Goal: Information Seeking & Learning: Learn about a topic

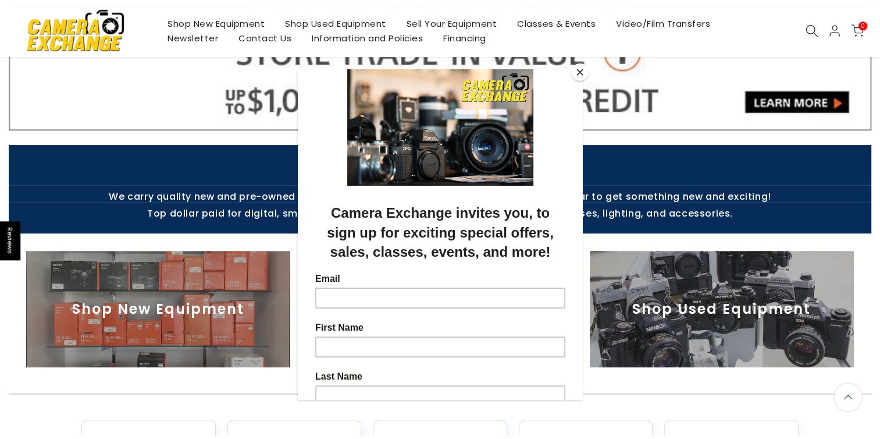
scroll to position [348, 0]
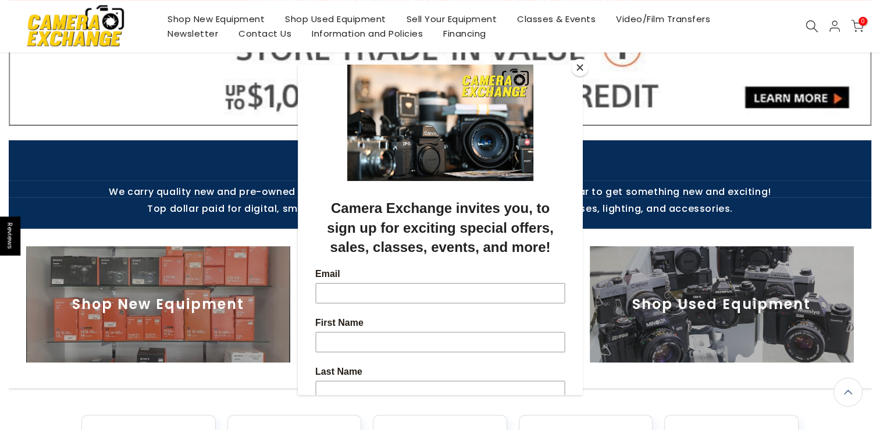
click at [579, 65] on button "Close" at bounding box center [579, 67] width 17 height 17
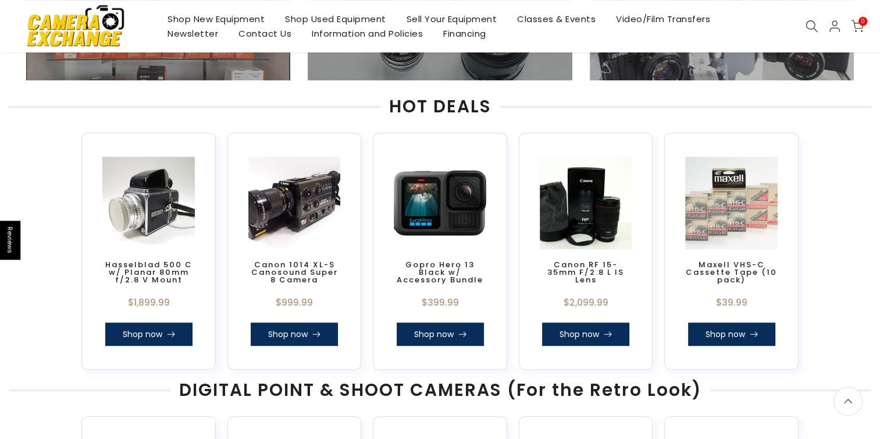
scroll to position [416, 0]
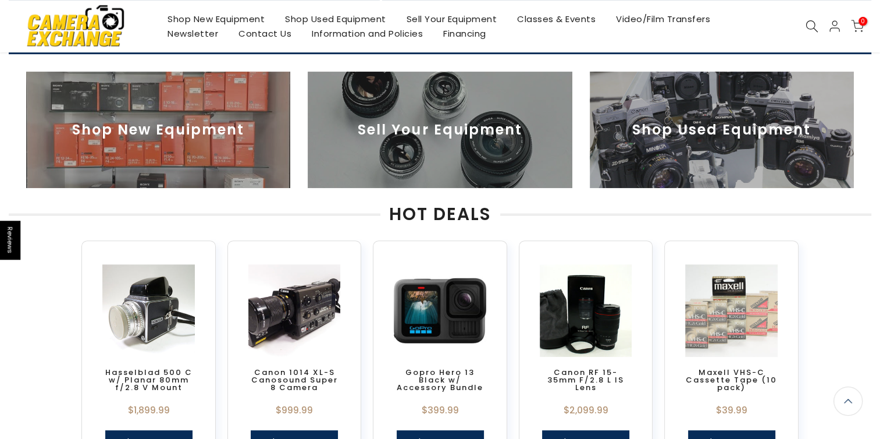
click at [180, 132] on img at bounding box center [158, 130] width 264 height 116
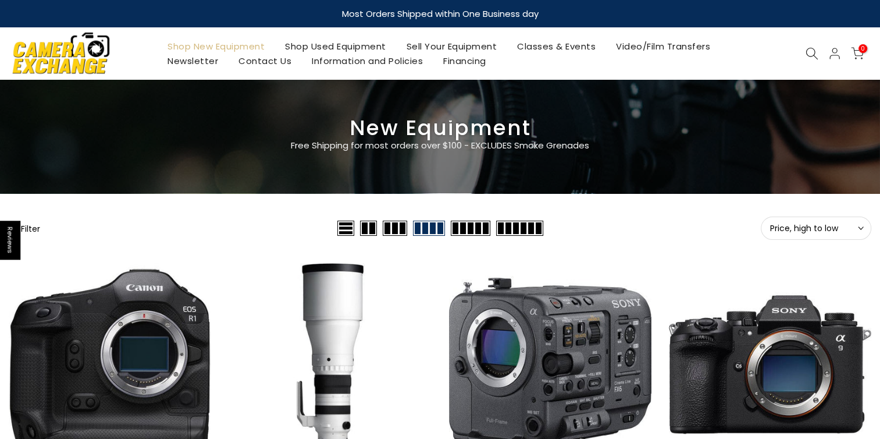
click at [38, 225] on button "Filter" at bounding box center [24, 228] width 31 height 12
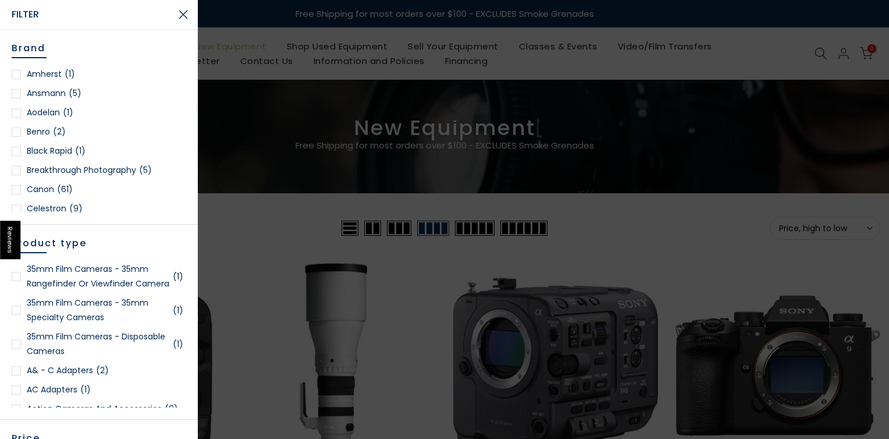
click at [14, 190] on div at bounding box center [16, 189] width 9 height 9
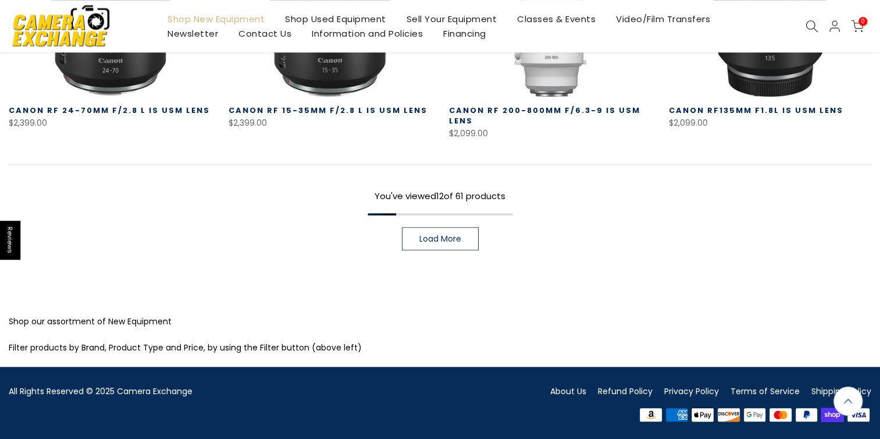
scroll to position [955, 0]
click at [445, 241] on span "Load More" at bounding box center [440, 238] width 42 height 8
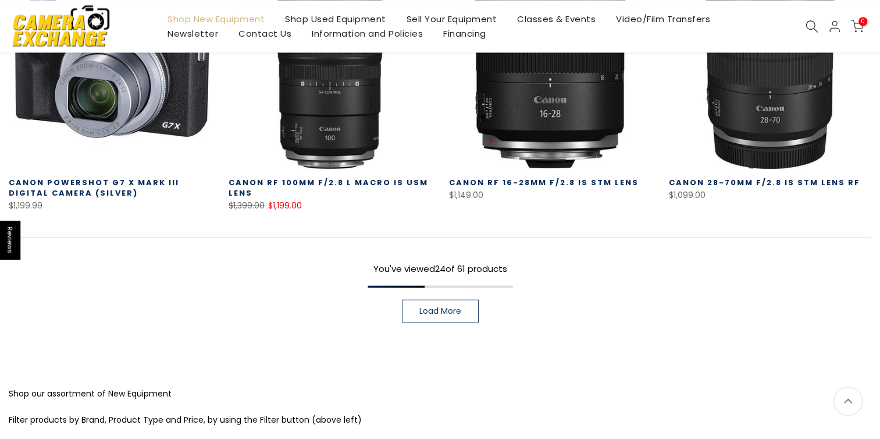
scroll to position [1672, 0]
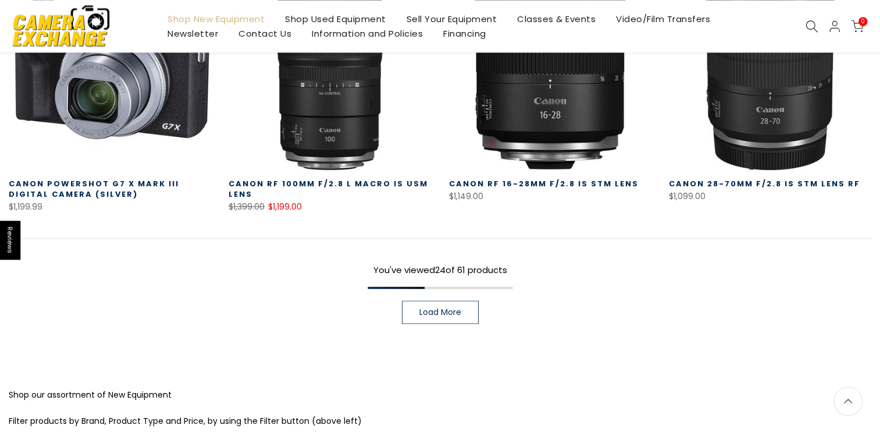
click at [425, 308] on span "Load More" at bounding box center [440, 312] width 42 height 8
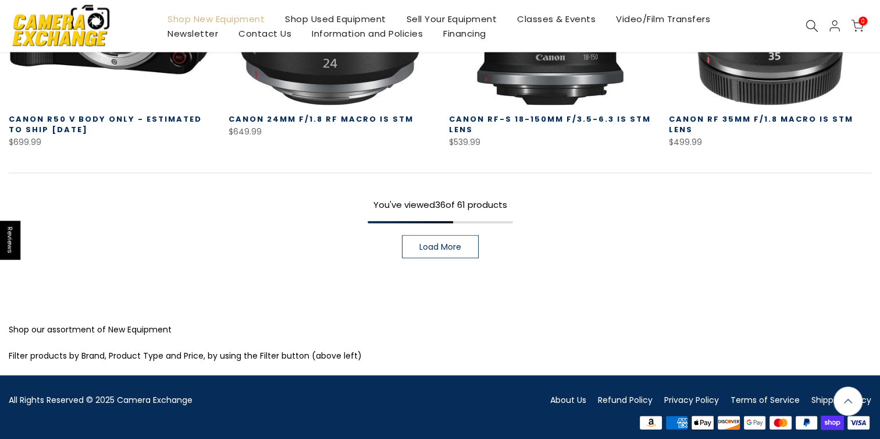
scroll to position [2529, 0]
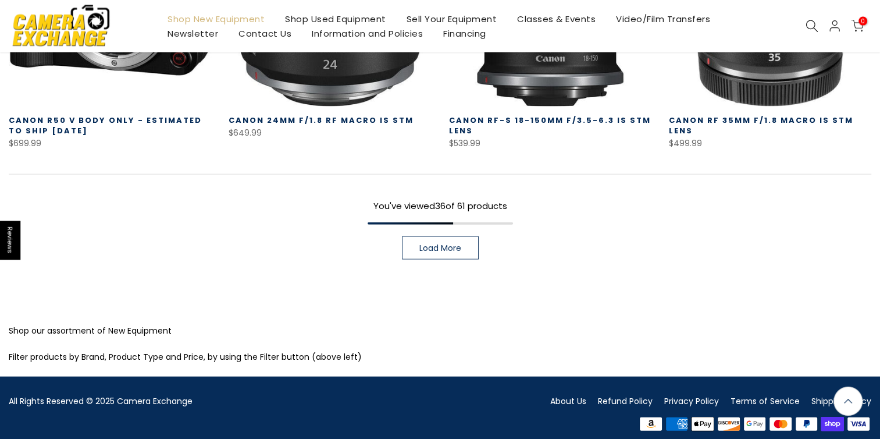
click at [434, 244] on span "Load More" at bounding box center [440, 248] width 42 height 8
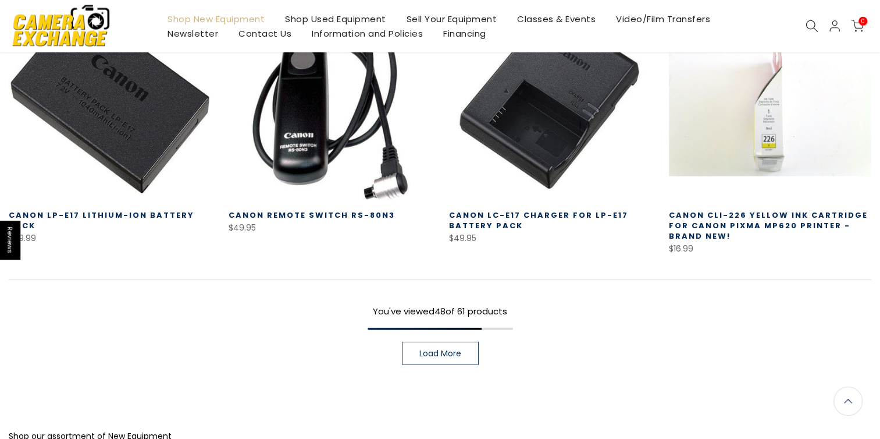
scroll to position [3334, 0]
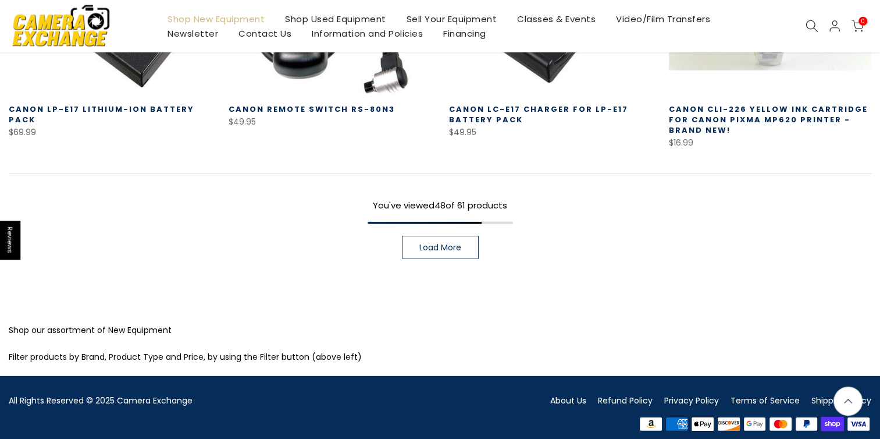
click at [428, 244] on link "Load More" at bounding box center [440, 247] width 77 height 23
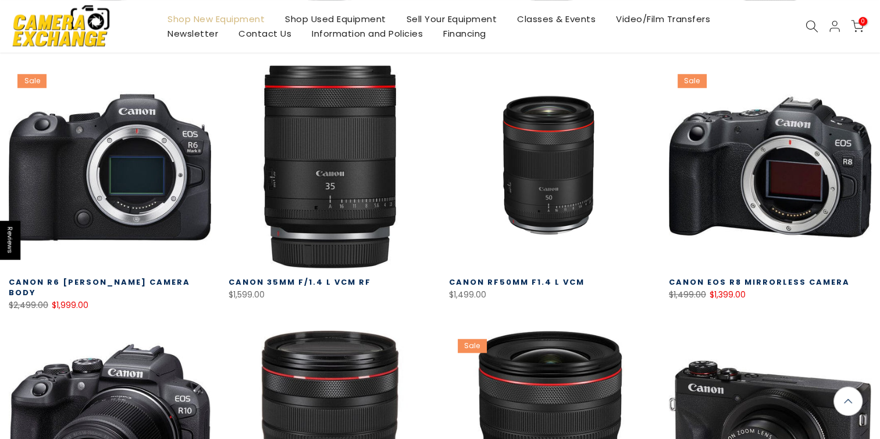
scroll to position [1222, 0]
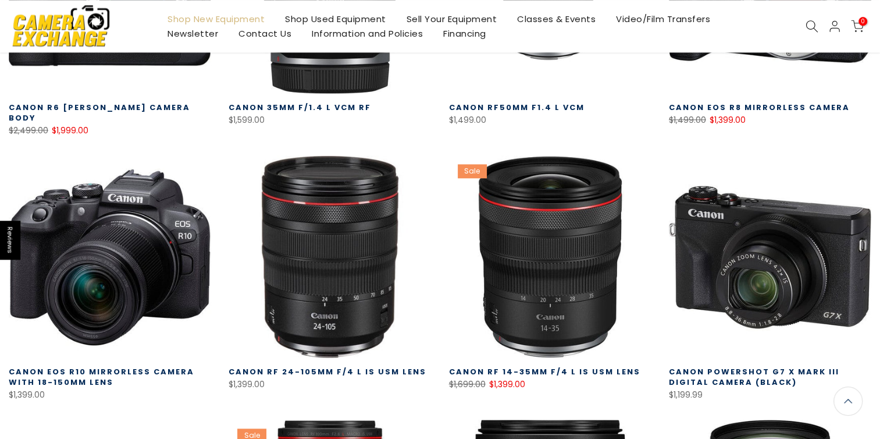
click at [773, 277] on link at bounding box center [770, 256] width 202 height 202
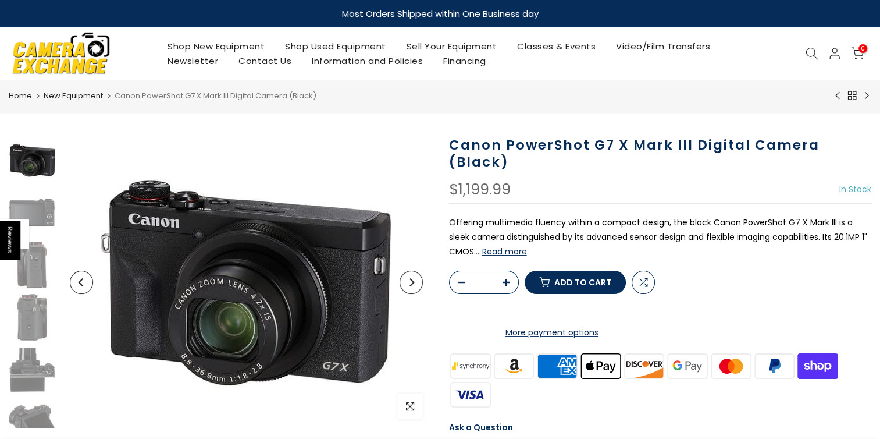
click at [41, 270] on img at bounding box center [32, 264] width 47 height 47
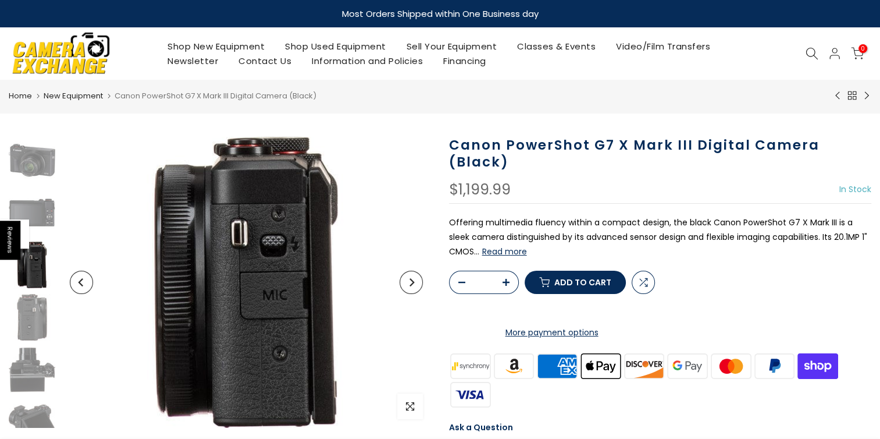
scroll to position [17, 0]
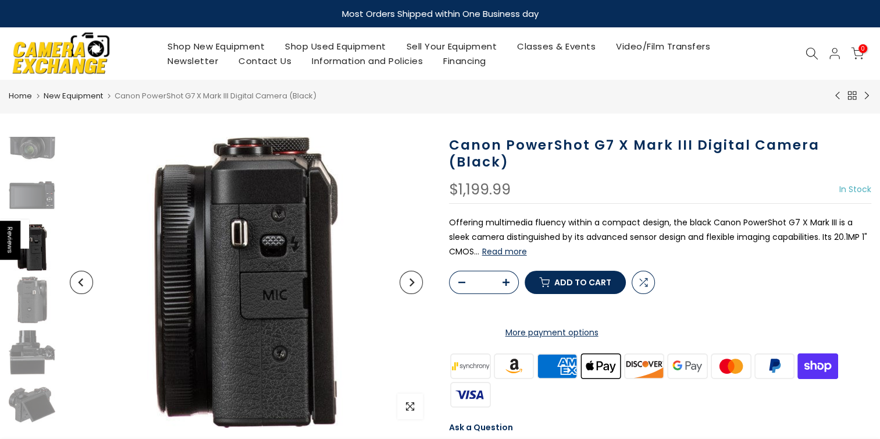
click at [35, 307] on img at bounding box center [32, 299] width 47 height 47
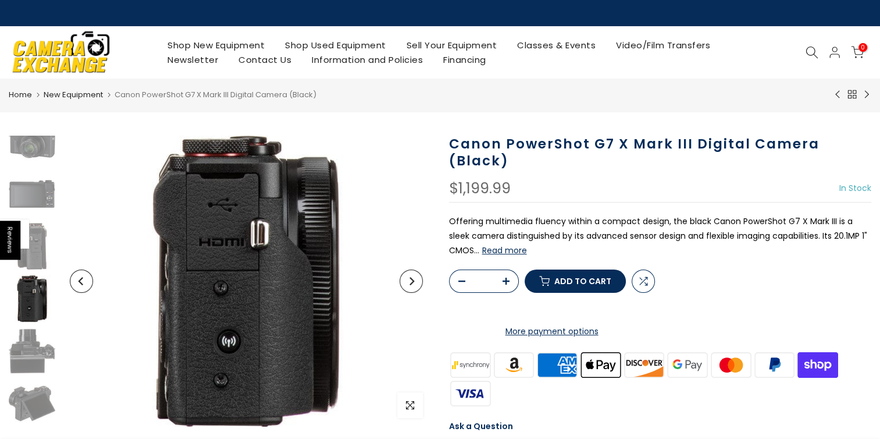
click at [26, 355] on img at bounding box center [32, 350] width 47 height 47
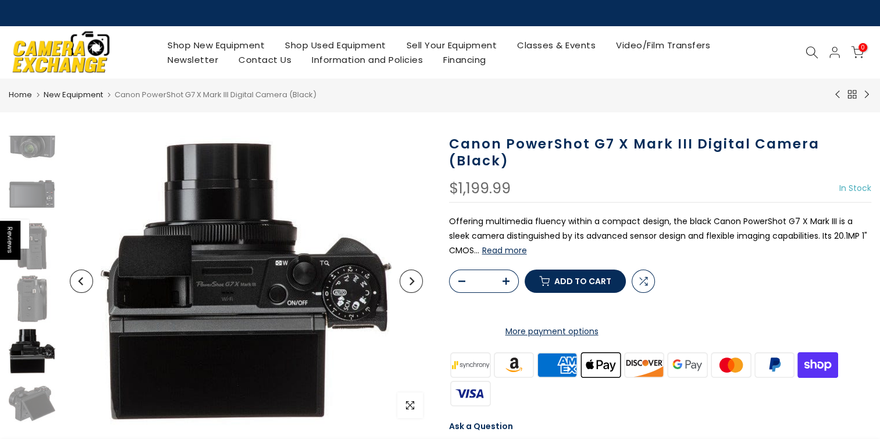
click at [23, 390] on img at bounding box center [32, 403] width 47 height 47
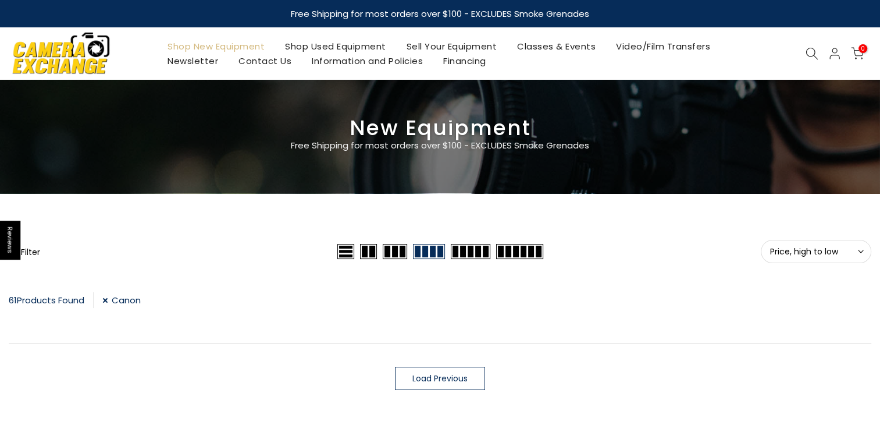
scroll to position [1068, 0]
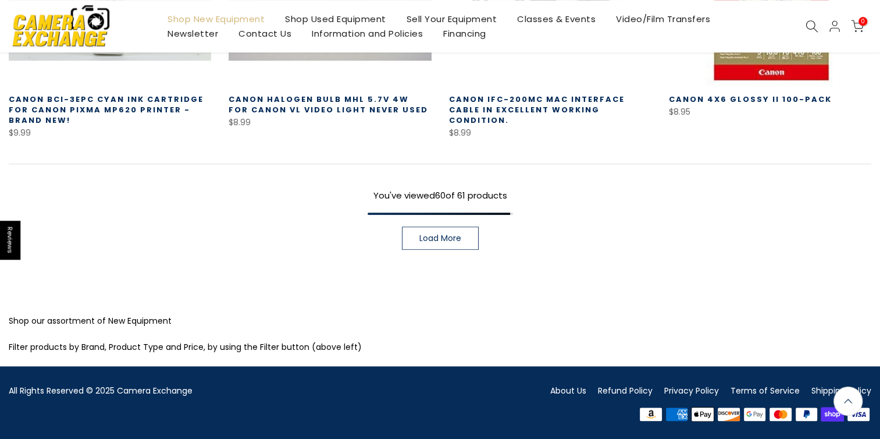
click at [317, 20] on link "Shop Used Equipment" at bounding box center [336, 19] width 122 height 15
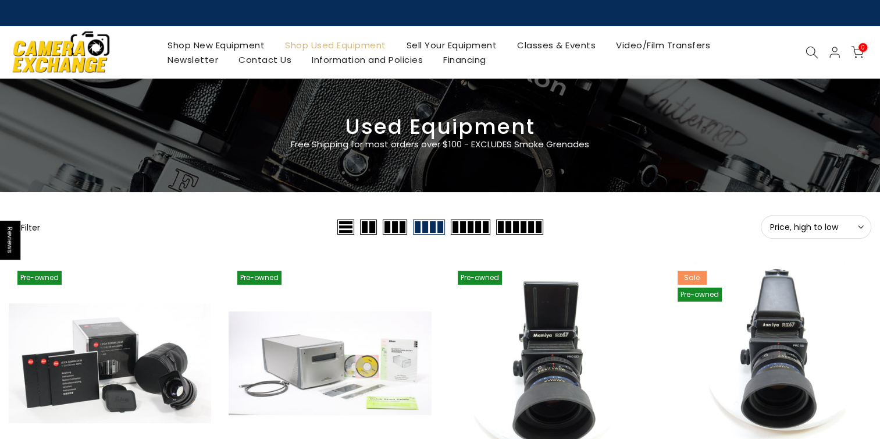
click at [33, 227] on button "Filter" at bounding box center [24, 227] width 31 height 12
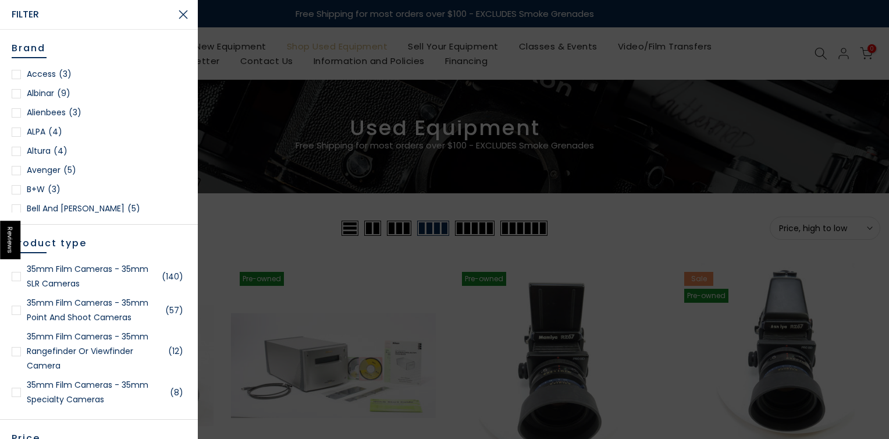
scroll to position [175, 0]
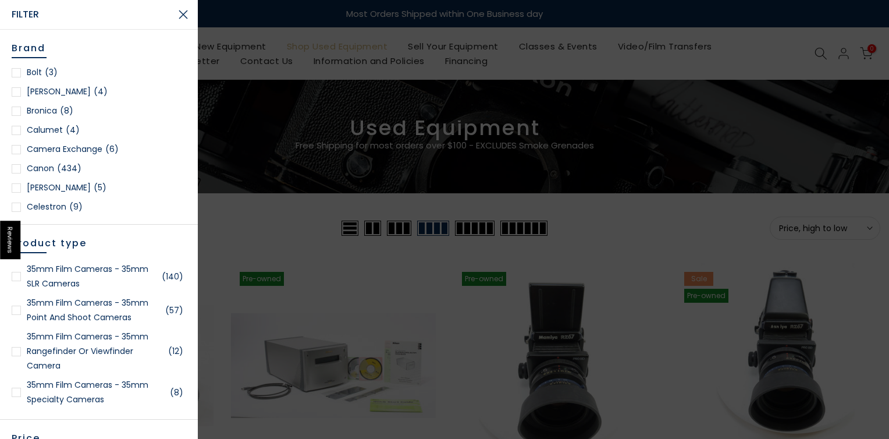
click at [15, 167] on div at bounding box center [16, 168] width 9 height 9
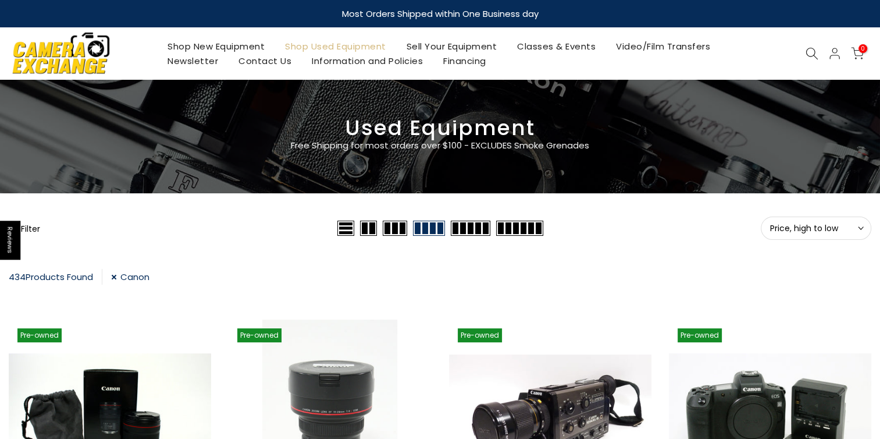
click at [32, 229] on button "Filter" at bounding box center [24, 228] width 31 height 12
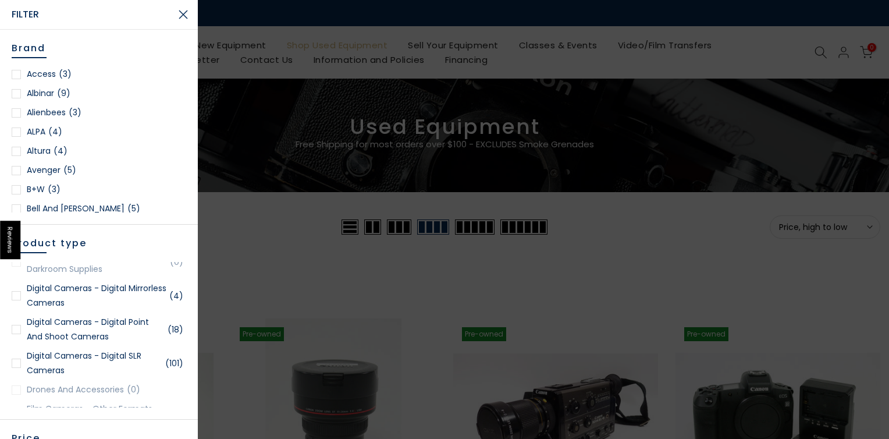
scroll to position [439, 0]
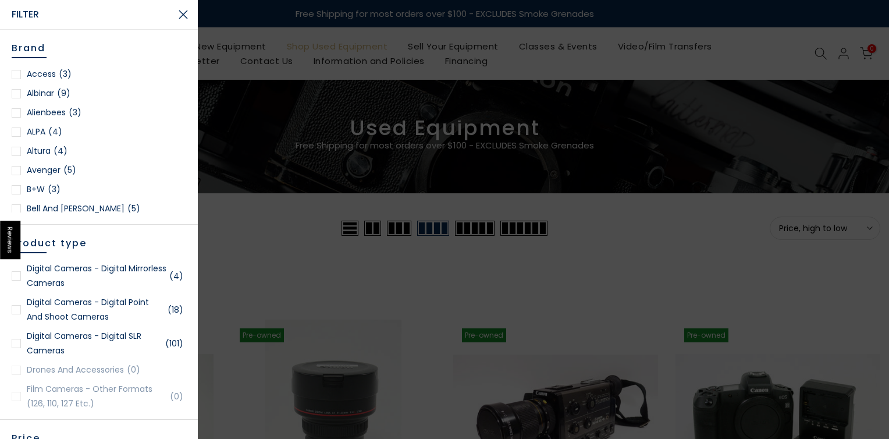
click at [17, 309] on div at bounding box center [16, 309] width 9 height 9
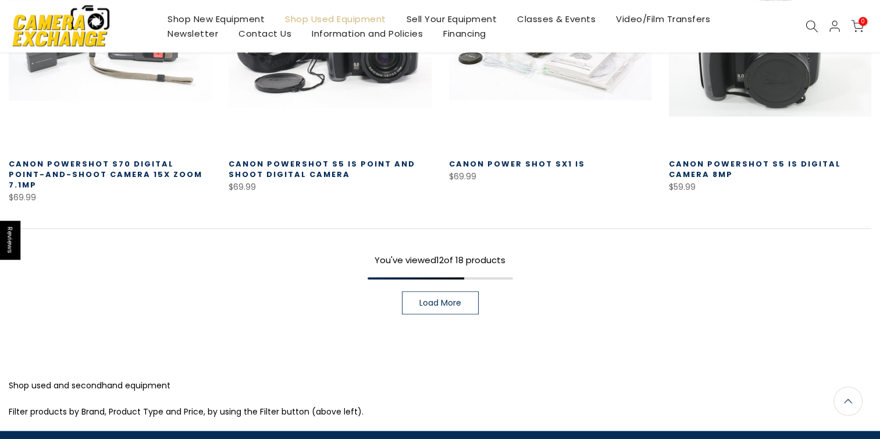
scroll to position [903, 0]
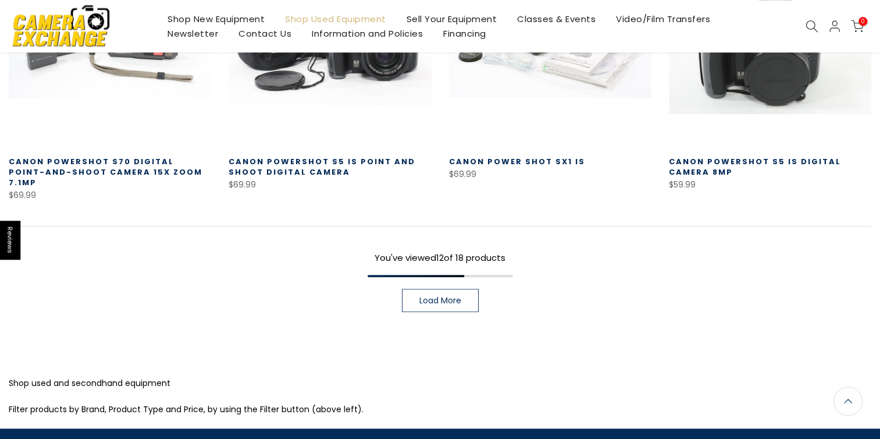
click at [461, 292] on link "Load More" at bounding box center [440, 300] width 77 height 23
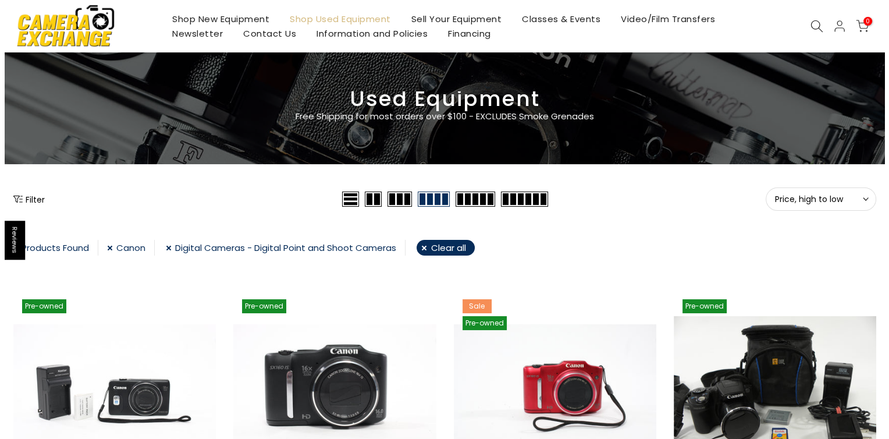
scroll to position [30, 0]
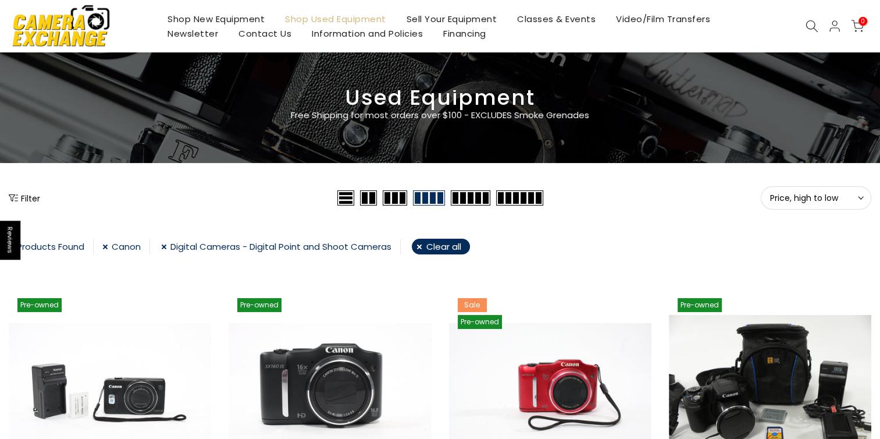
click at [18, 196] on button "Filter" at bounding box center [24, 198] width 31 height 12
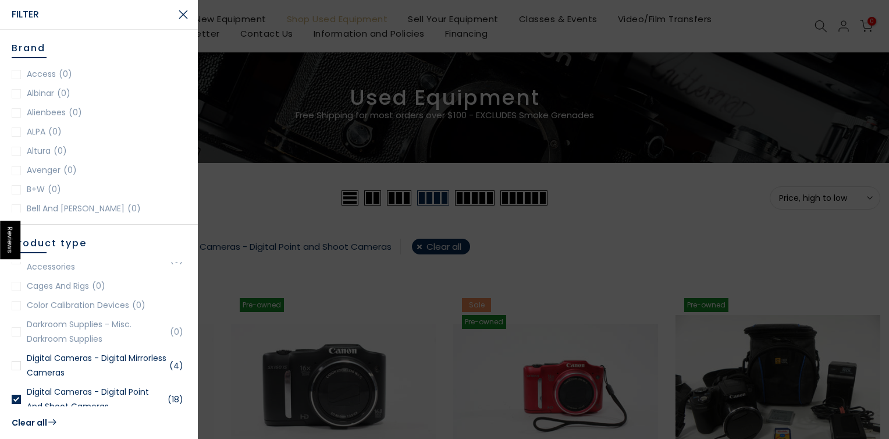
scroll to position [29, 0]
click at [15, 363] on div at bounding box center [16, 365] width 9 height 9
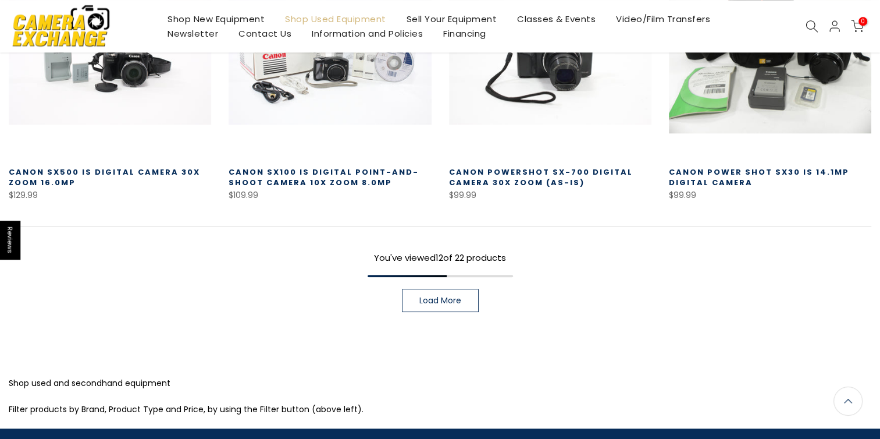
scroll to position [901, 0]
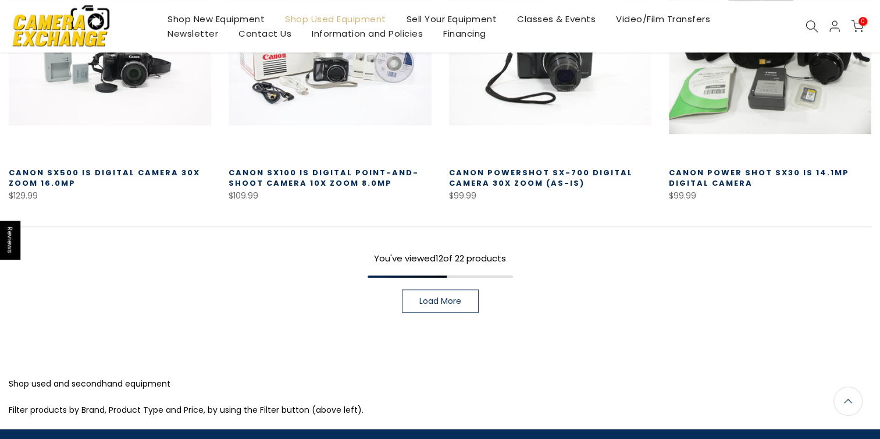
click at [422, 298] on link "Load More" at bounding box center [440, 300] width 77 height 23
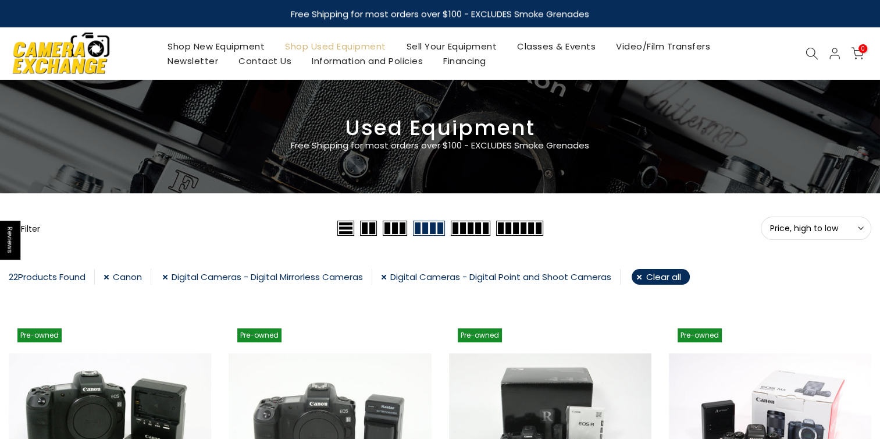
click at [28, 227] on button "Filter" at bounding box center [24, 228] width 31 height 12
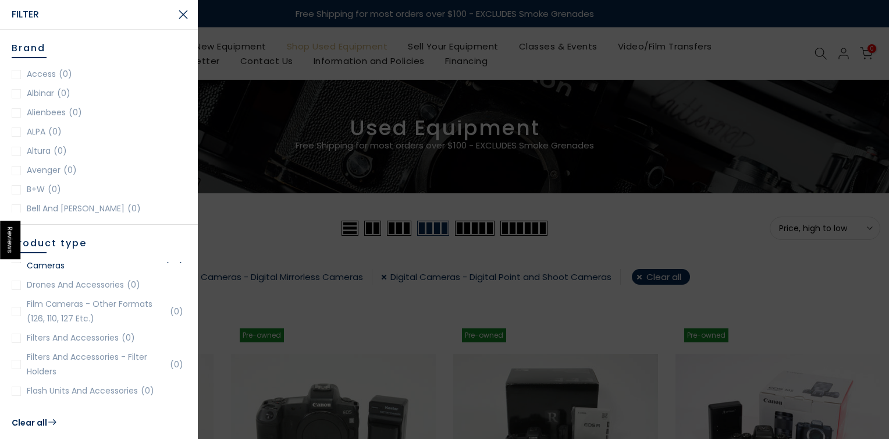
scroll to position [458, 0]
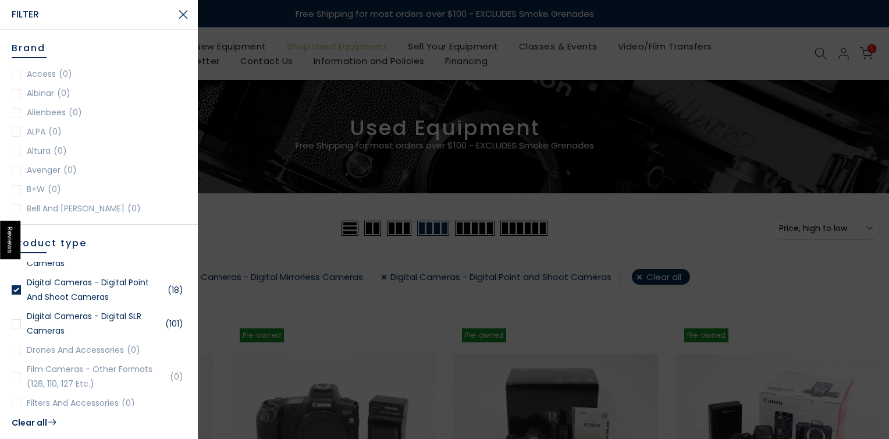
click at [15, 322] on div at bounding box center [16, 323] width 9 height 9
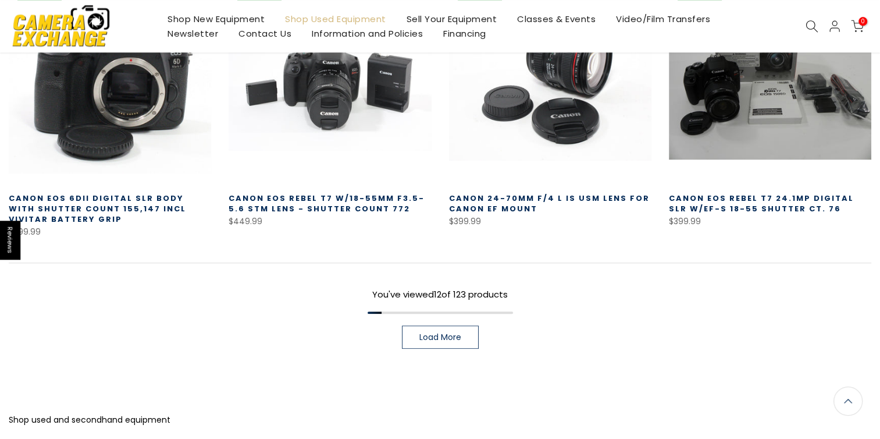
scroll to position [902, 0]
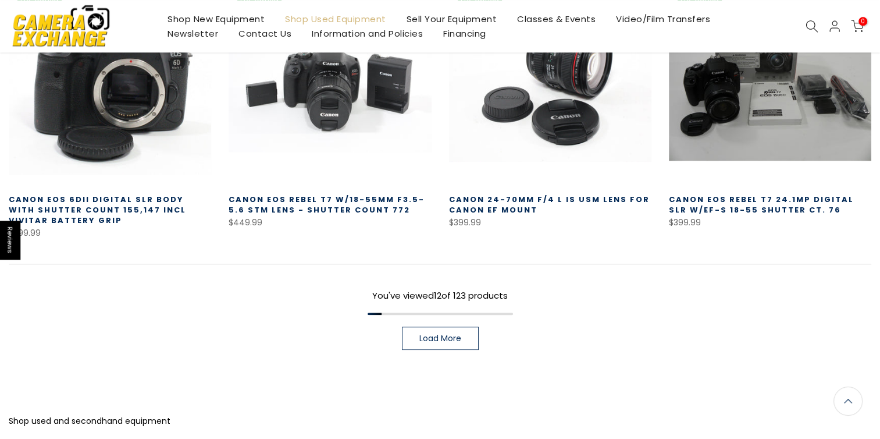
click at [441, 334] on span "Load More" at bounding box center [440, 338] width 42 height 8
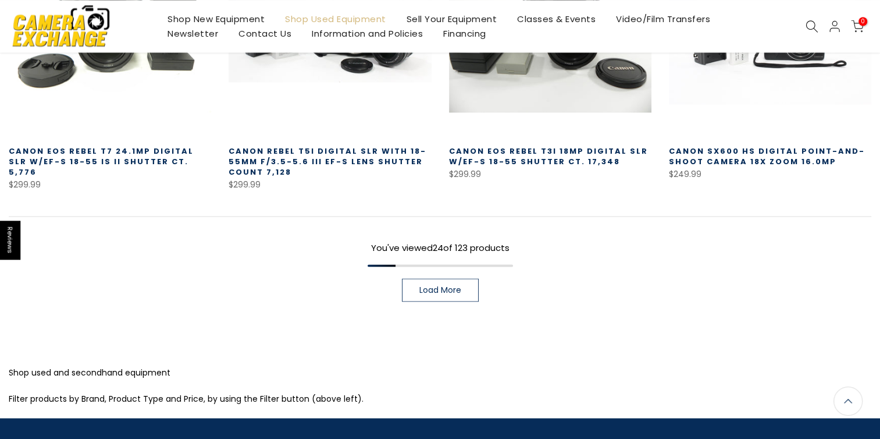
scroll to position [1775, 0]
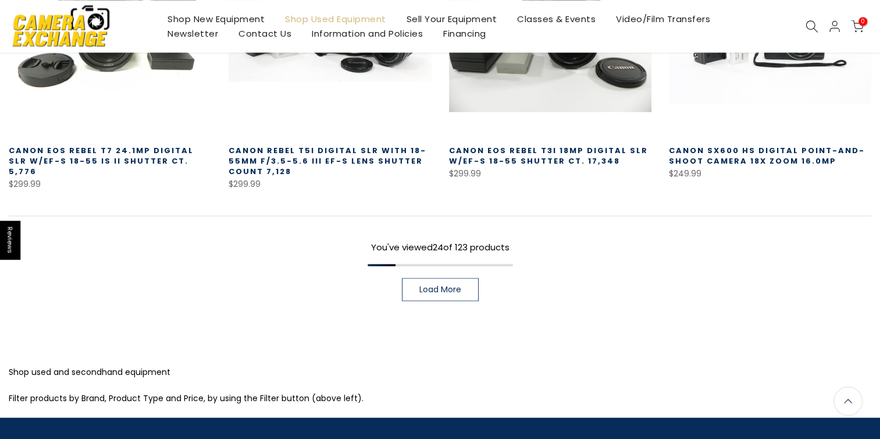
click at [418, 277] on link "Load More" at bounding box center [440, 288] width 77 height 23
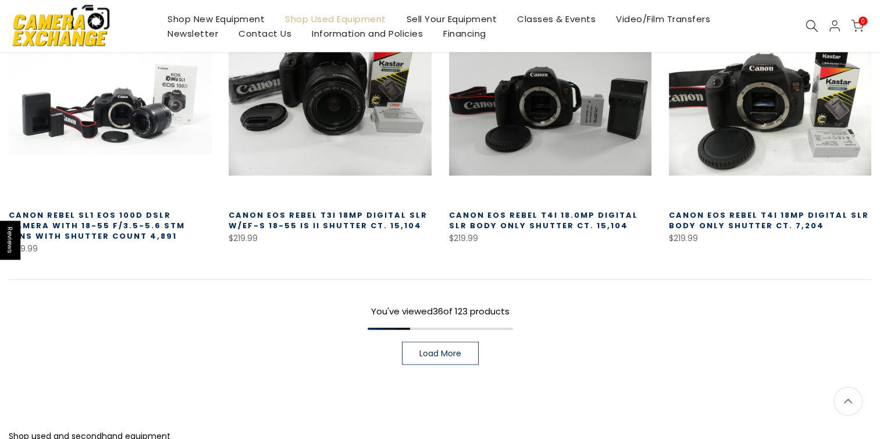
scroll to position [2608, 0]
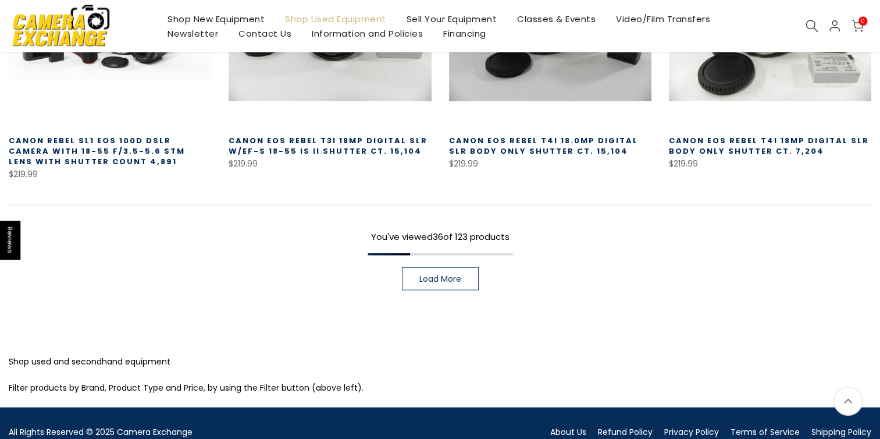
click at [440, 275] on span "Load More" at bounding box center [440, 279] width 42 height 8
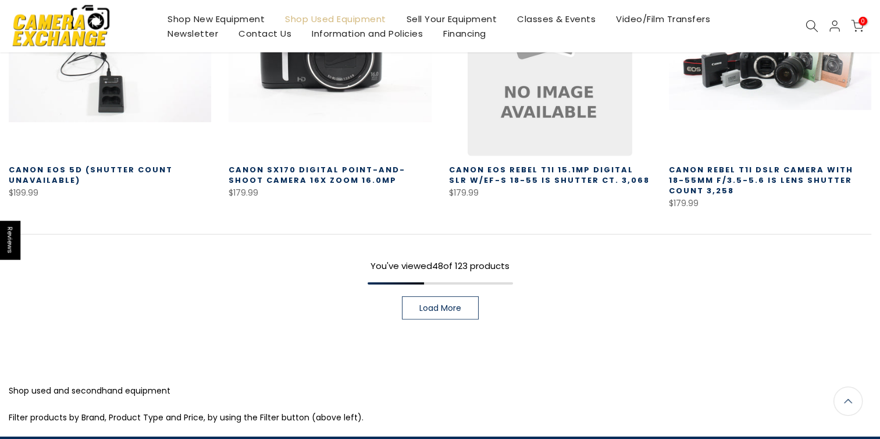
scroll to position [3413, 0]
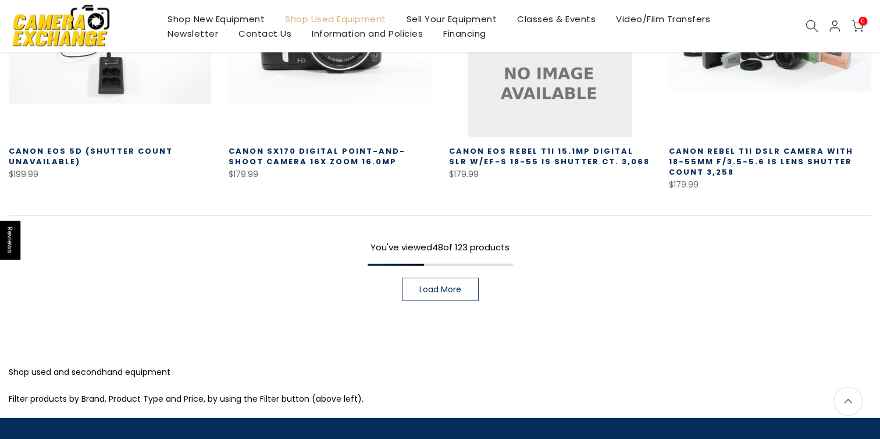
click at [451, 285] on span "Load More" at bounding box center [440, 289] width 42 height 8
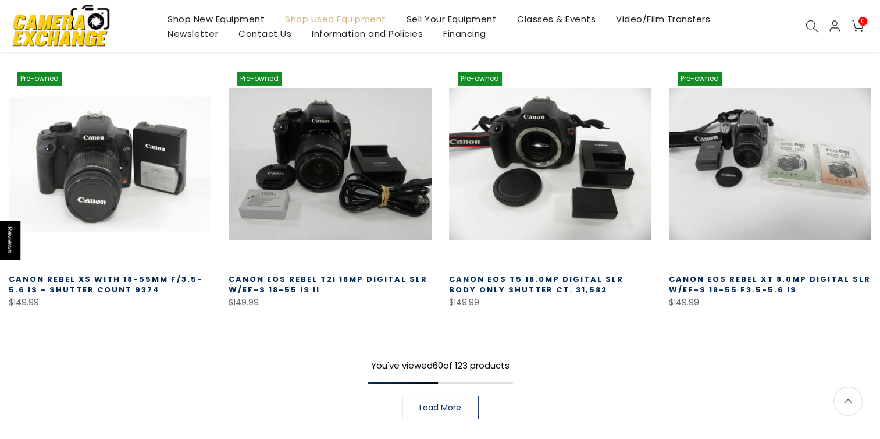
scroll to position [4110, 0]
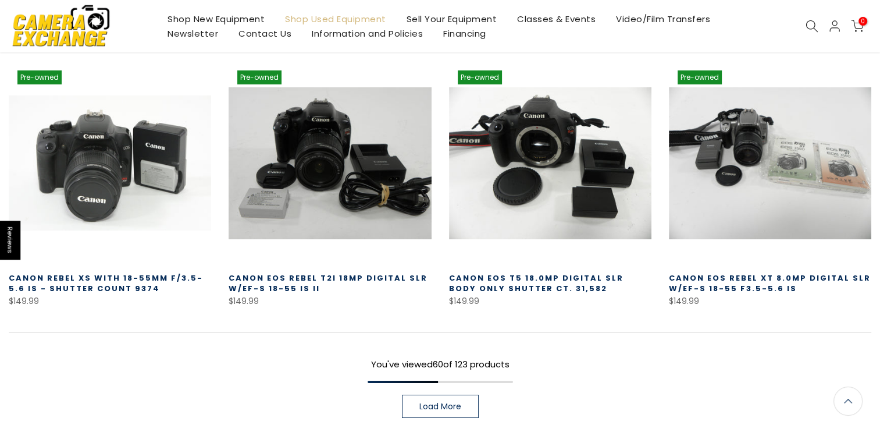
click at [428, 394] on link "Load More" at bounding box center [440, 405] width 77 height 23
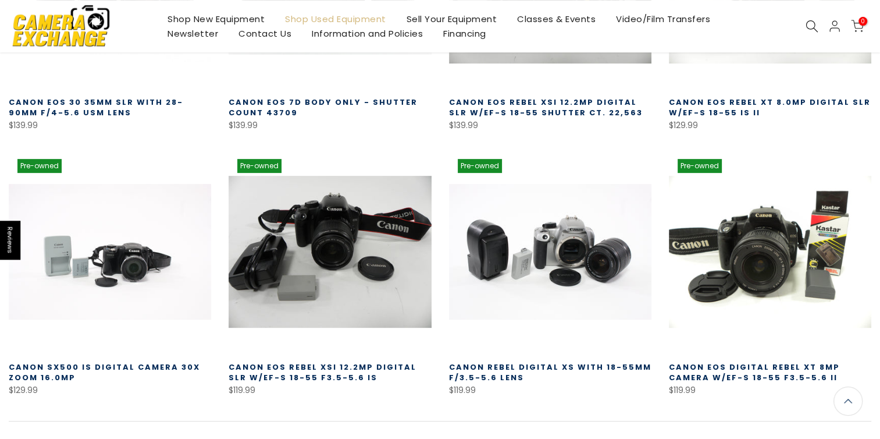
scroll to position [4983, 0]
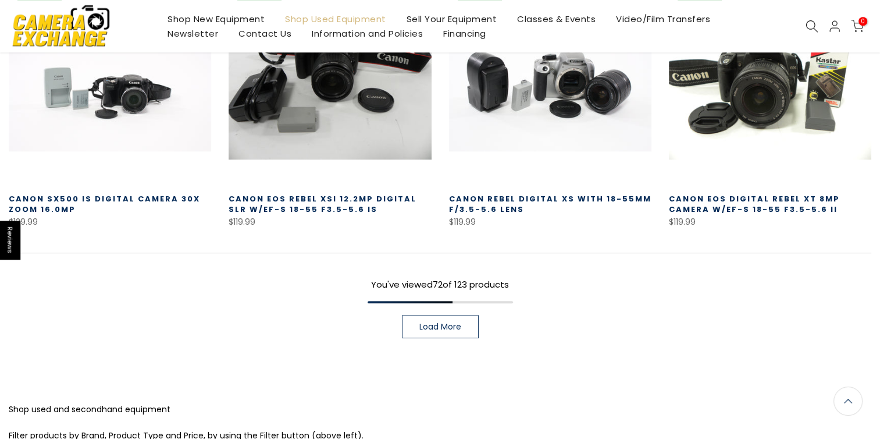
click at [442, 322] on span "Load More" at bounding box center [440, 326] width 42 height 8
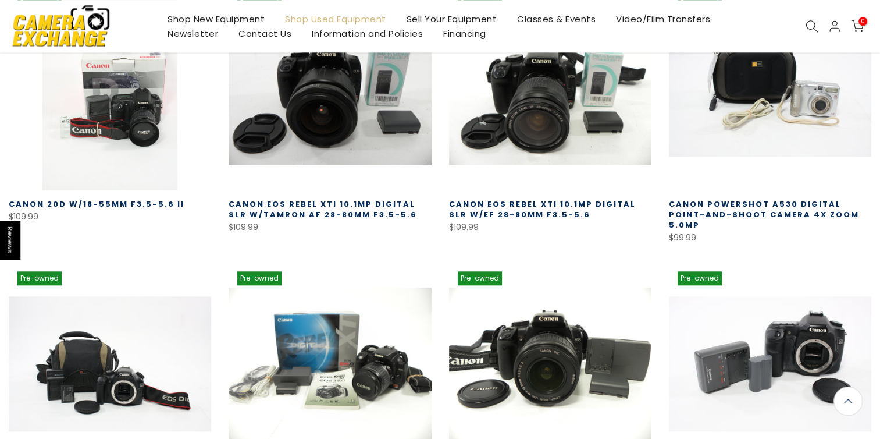
scroll to position [5681, 0]
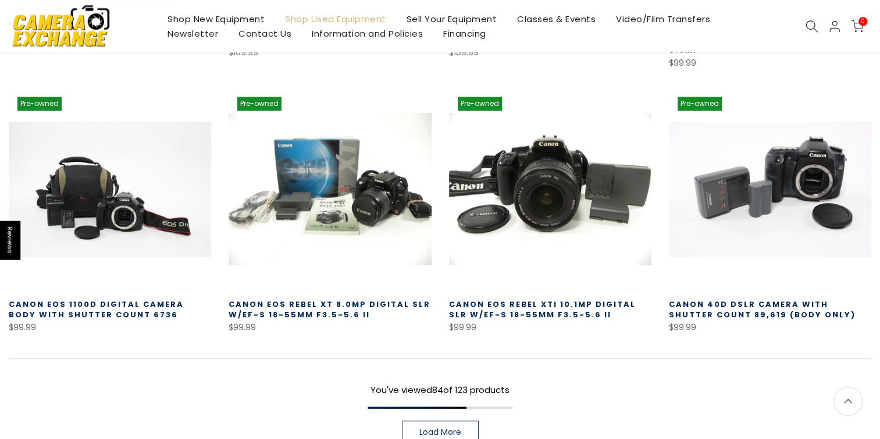
click at [445, 420] on link "Load More" at bounding box center [440, 431] width 77 height 23
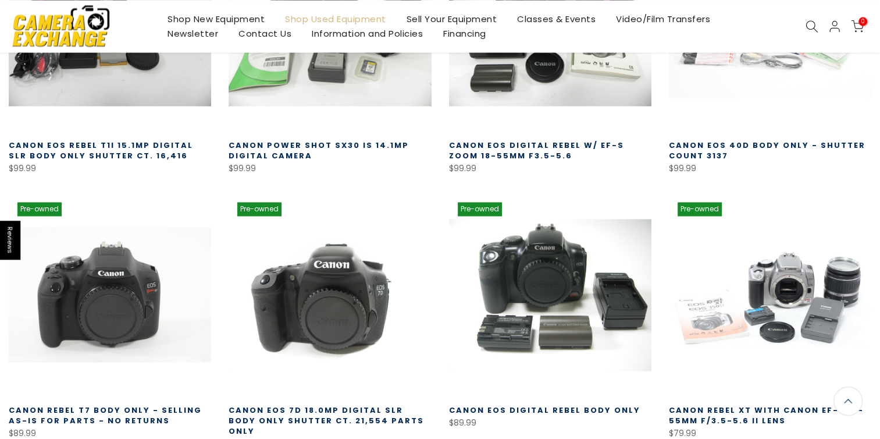
scroll to position [6553, 0]
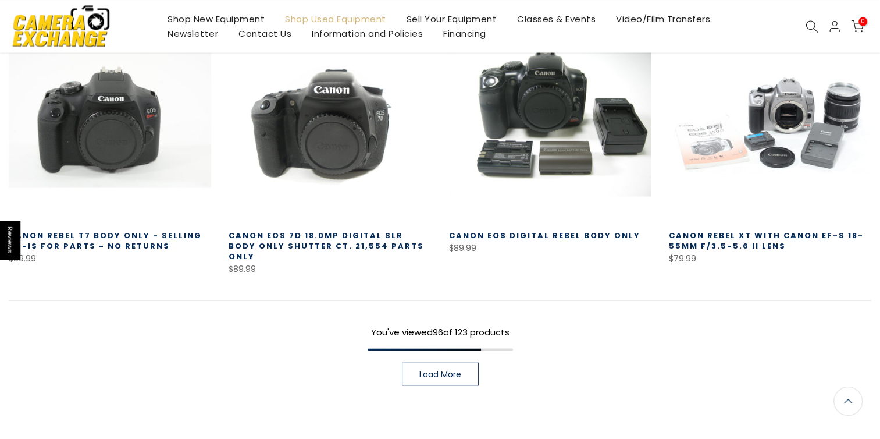
click at [453, 362] on link "Load More" at bounding box center [440, 373] width 77 height 23
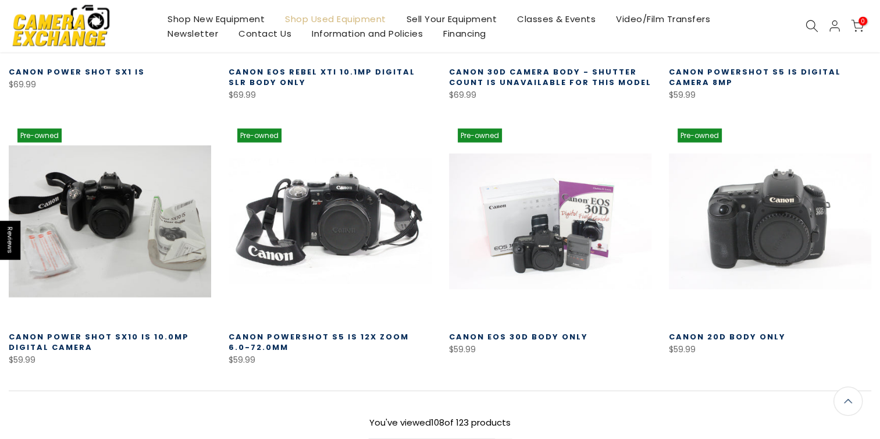
scroll to position [7408, 0]
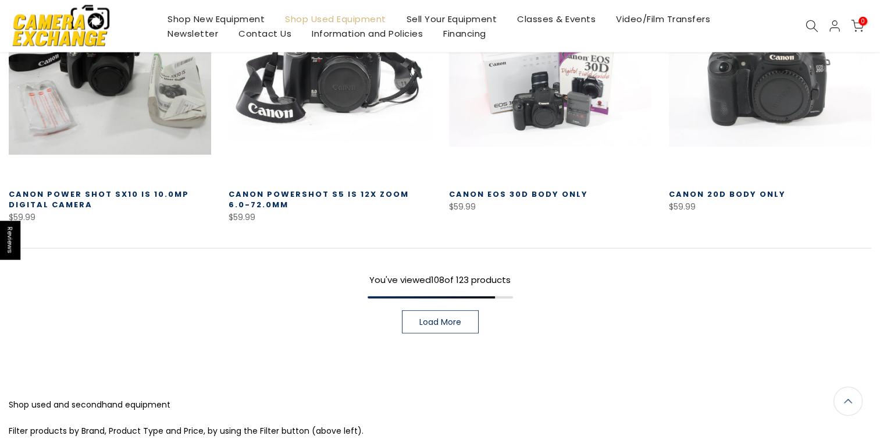
click at [450, 310] on link "Load More" at bounding box center [440, 321] width 77 height 23
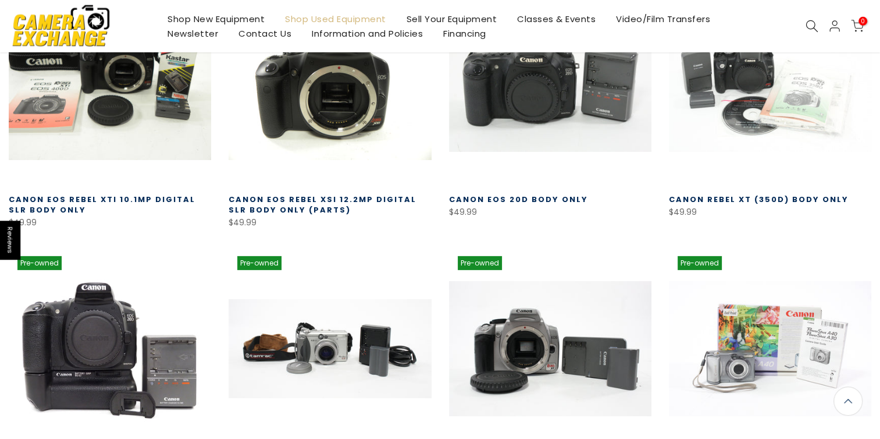
scroll to position [8106, 0]
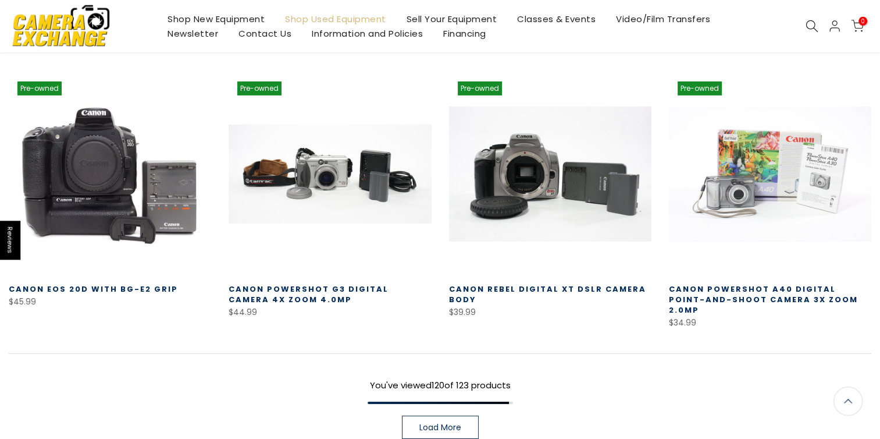
click at [439, 423] on span "Load More" at bounding box center [440, 427] width 42 height 8
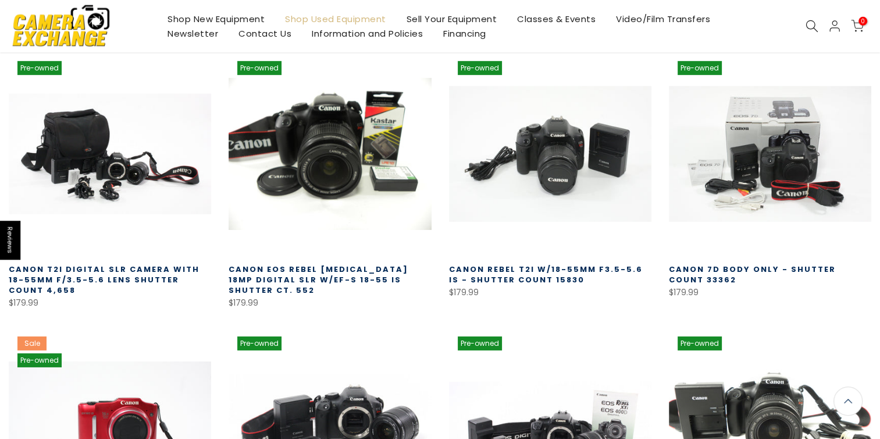
scroll to position [3568, 0]
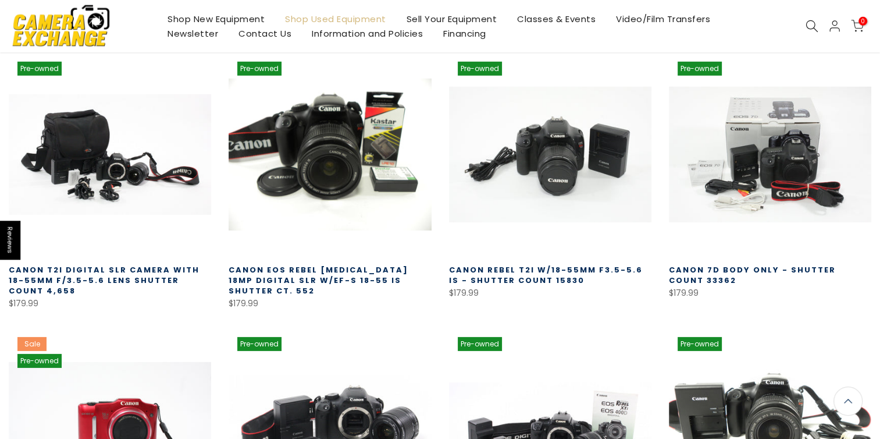
click at [230, 15] on link "Shop New Equipment" at bounding box center [216, 19] width 117 height 15
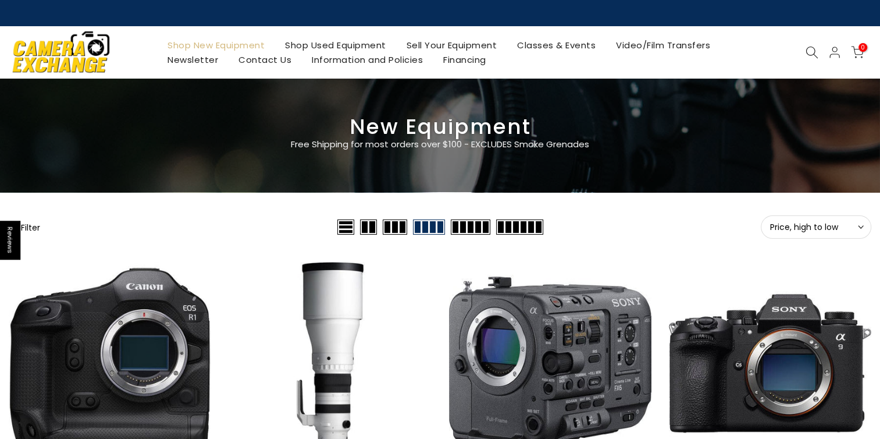
click at [30, 227] on button "Filter" at bounding box center [24, 227] width 31 height 12
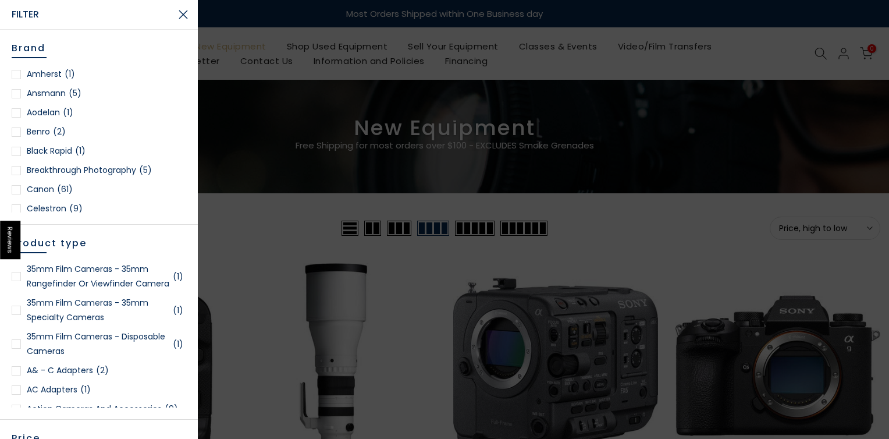
click at [15, 190] on div at bounding box center [16, 189] width 9 height 9
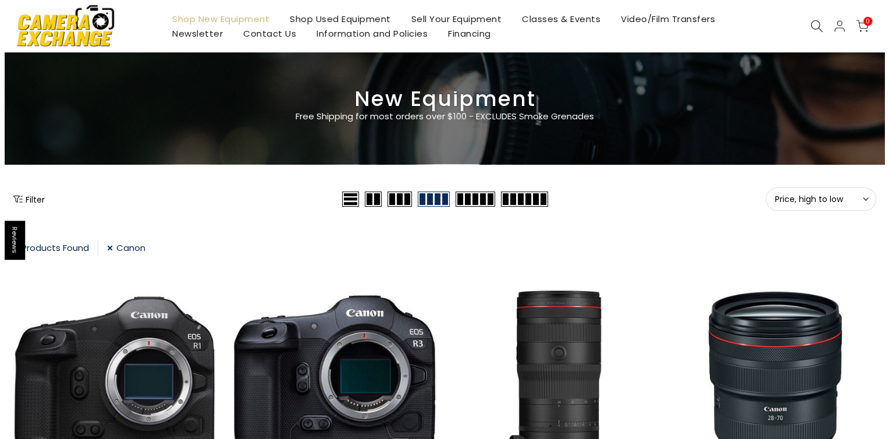
scroll to position [30, 0]
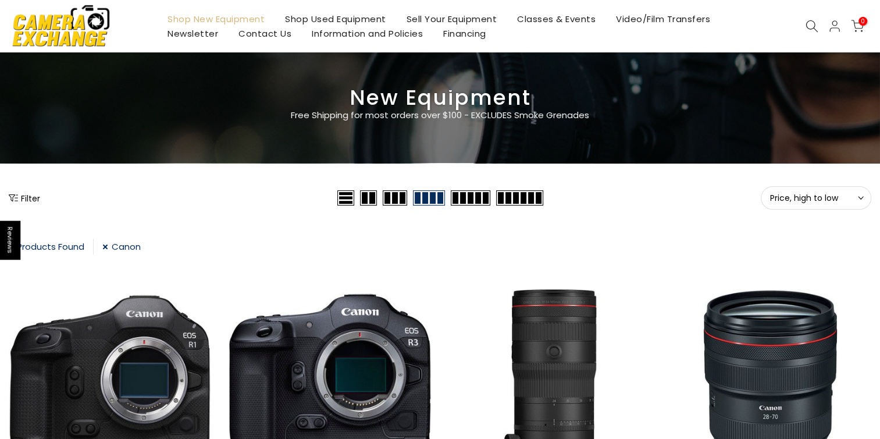
click at [26, 197] on button "Filter" at bounding box center [24, 198] width 31 height 12
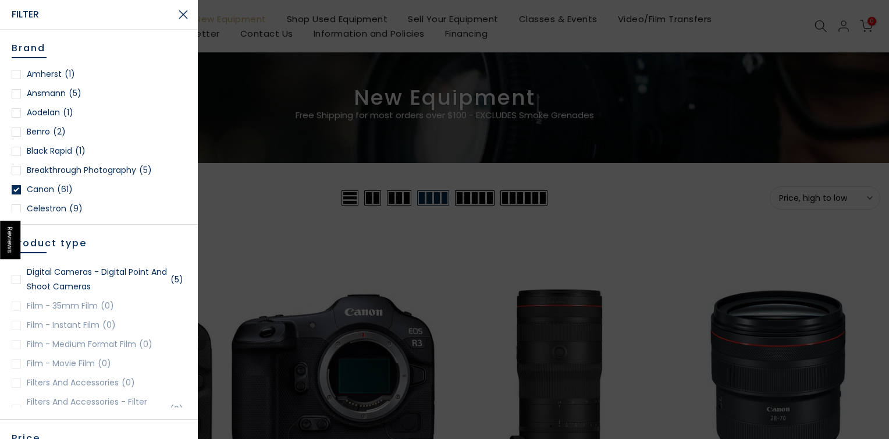
click at [15, 284] on div at bounding box center [16, 279] width 9 height 9
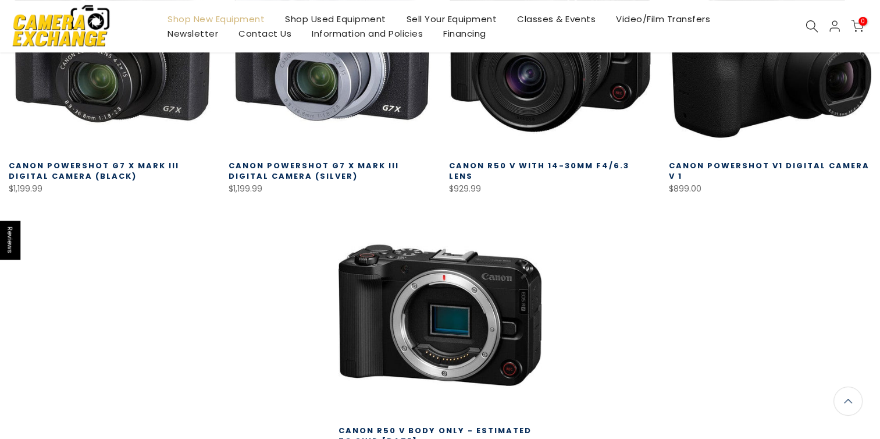
scroll to position [198, 0]
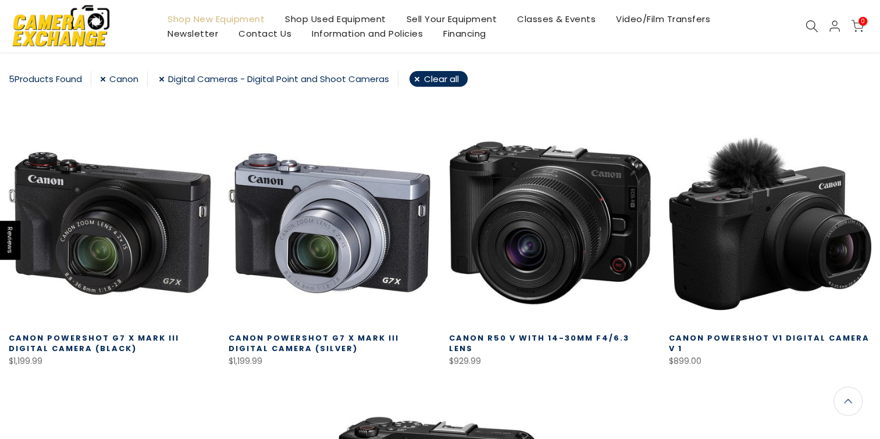
click at [330, 257] on link at bounding box center [330, 223] width 202 height 202
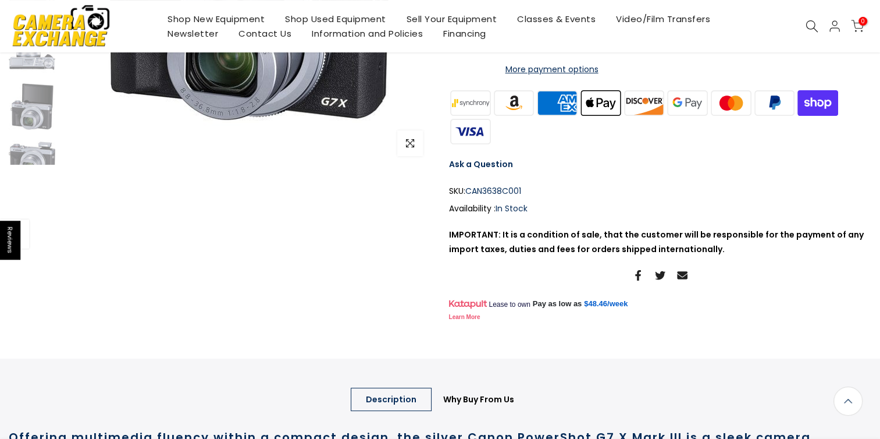
scroll to position [264, 0]
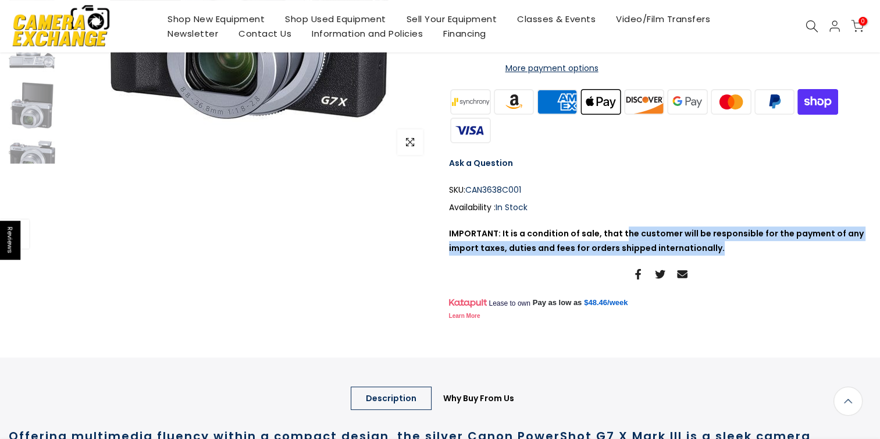
drag, startPoint x: 619, startPoint y: 276, endPoint x: 853, endPoint y: 298, distance: 234.4
click at [853, 255] on p "IMPORTANT: It is a condition of sale, that the customer will be responsible for…" at bounding box center [660, 240] width 423 height 29
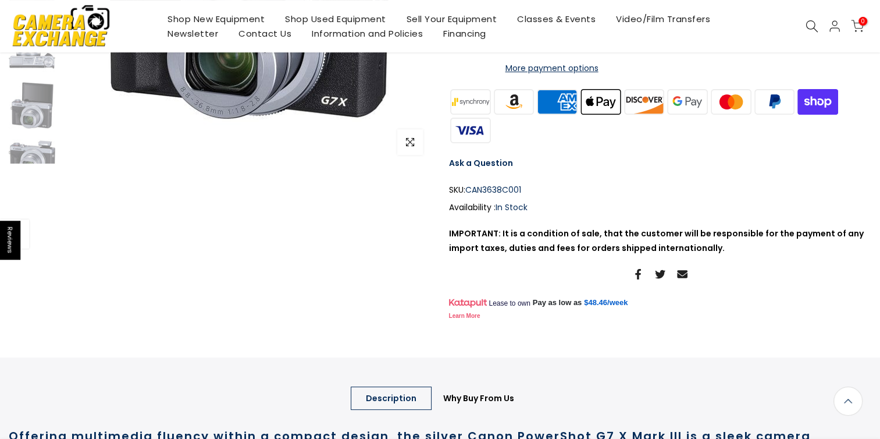
drag, startPoint x: 853, startPoint y: 298, endPoint x: 856, endPoint y: 320, distance: 21.7
click at [856, 281] on div at bounding box center [660, 272] width 435 height 17
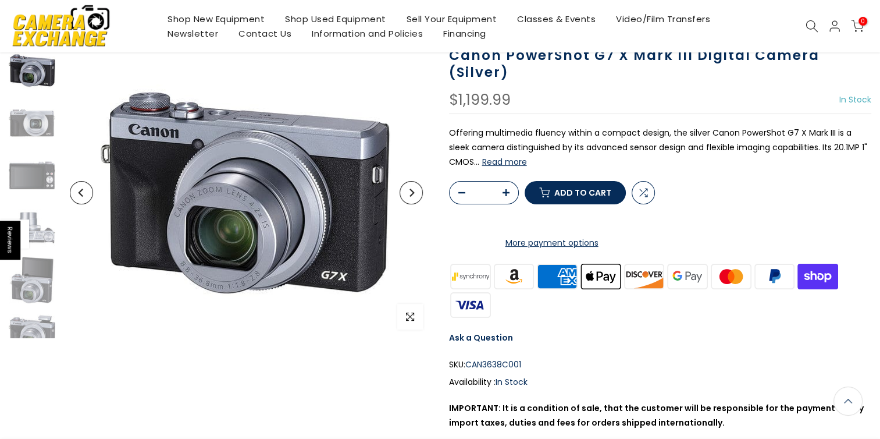
scroll to position [0, 0]
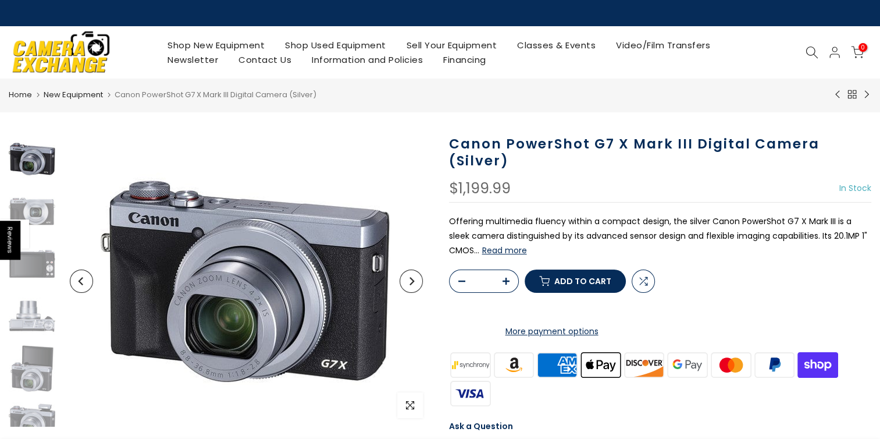
click at [516, 250] on button "Read more" at bounding box center [504, 250] width 45 height 10
click at [247, 299] on img at bounding box center [246, 281] width 291 height 291
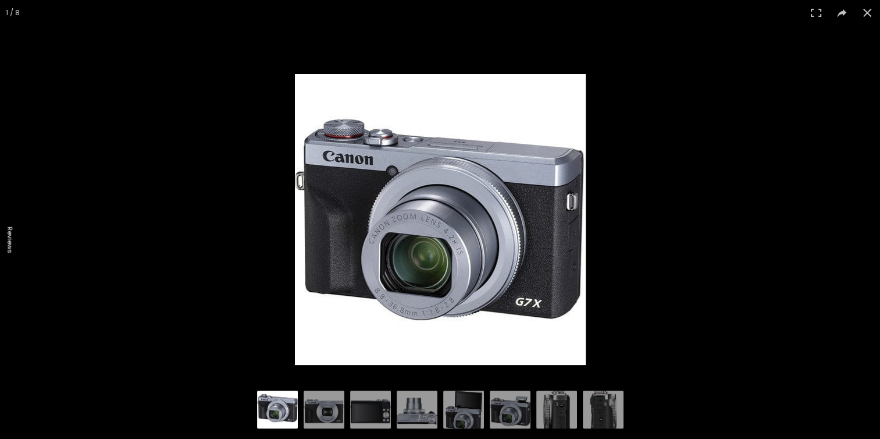
click at [247, 299] on div at bounding box center [440, 219] width 880 height 439
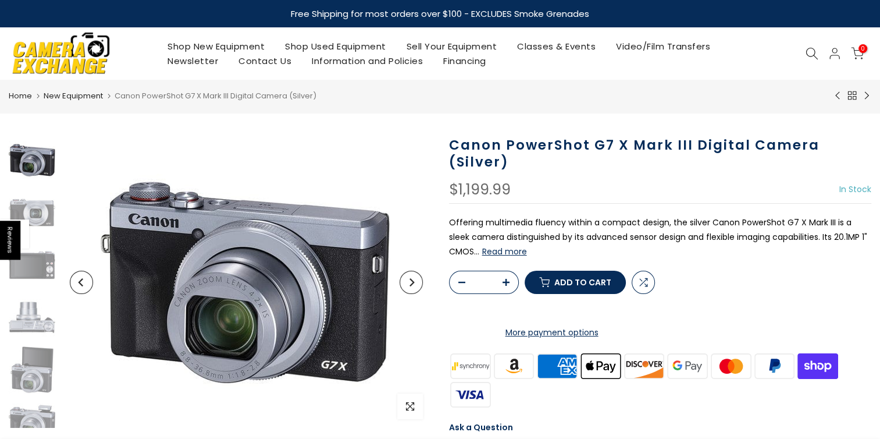
click at [302, 60] on link "Contact Us" at bounding box center [265, 61] width 73 height 15
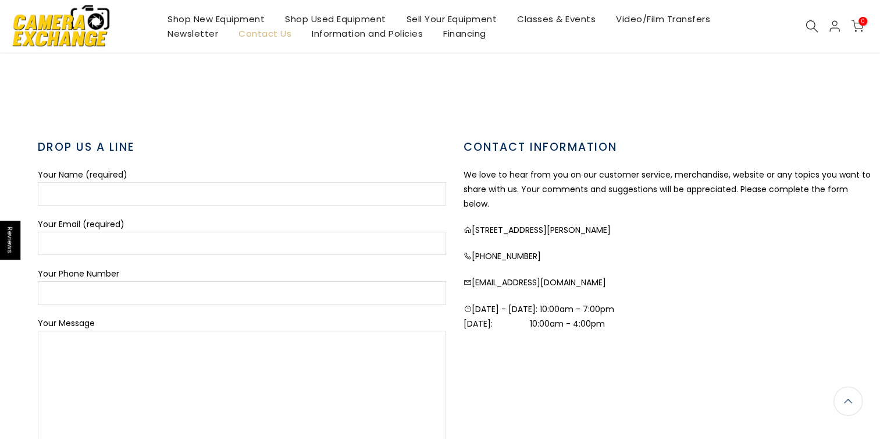
scroll to position [349, 0]
drag, startPoint x: 529, startPoint y: 322, endPoint x: 638, endPoint y: 320, distance: 108.2
click at [638, 320] on div "CONTACT INFORMATION We love to hear from you on our customer service, merchandi…" at bounding box center [668, 320] width 426 height 365
drag, startPoint x: 638, startPoint y: 320, endPoint x: 651, endPoint y: 336, distance: 21.1
click at [651, 336] on div "CONTACT INFORMATION We love to hear from you on our customer service, merchandi…" at bounding box center [668, 320] width 426 height 365
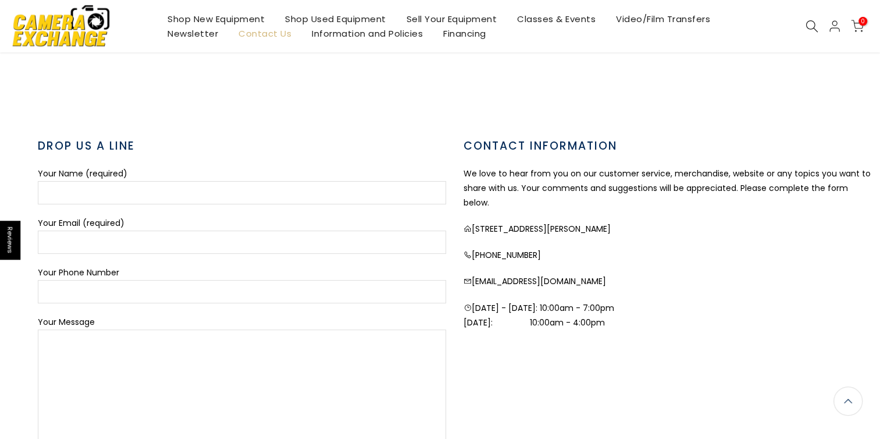
click at [634, 326] on div "CONTACT INFORMATION We love to hear from you on our customer service, merchandi…" at bounding box center [668, 320] width 426 height 365
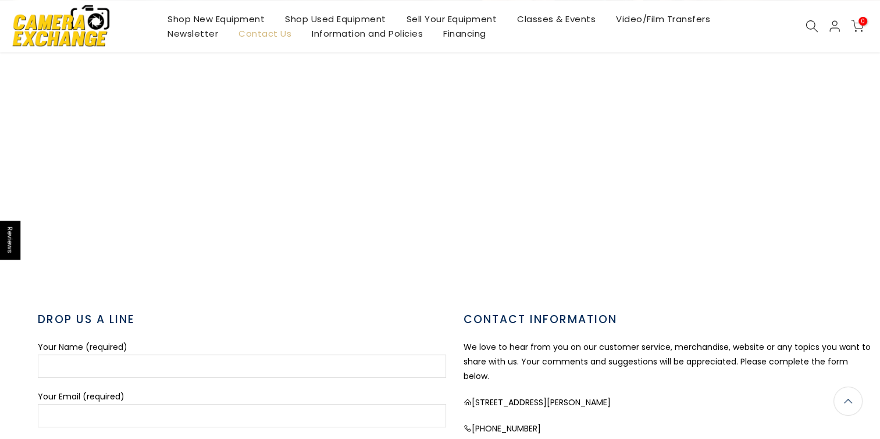
scroll to position [0, 0]
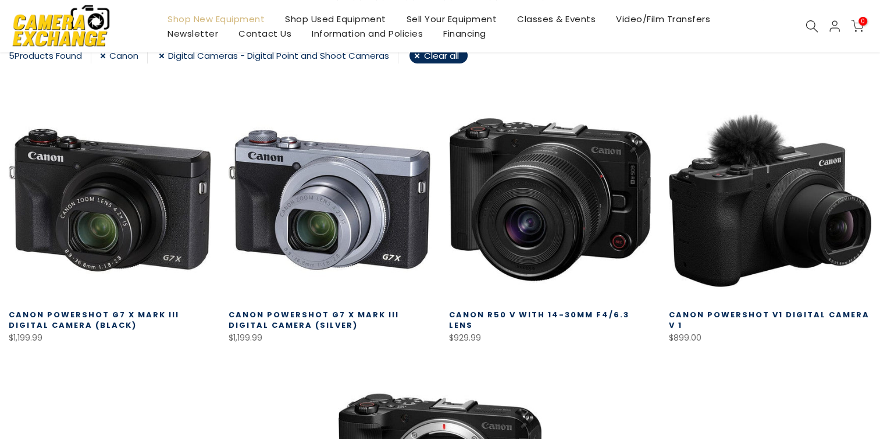
scroll to position [198, 0]
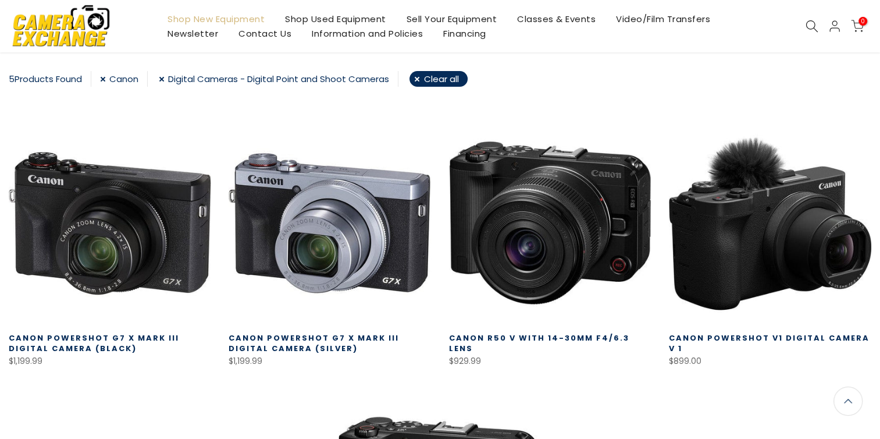
click at [747, 246] on link at bounding box center [770, 223] width 202 height 202
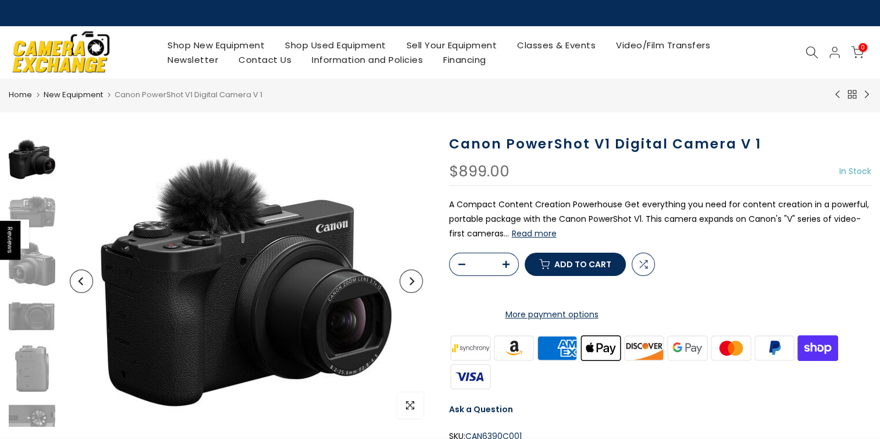
click at [544, 234] on button "Read more" at bounding box center [534, 233] width 45 height 10
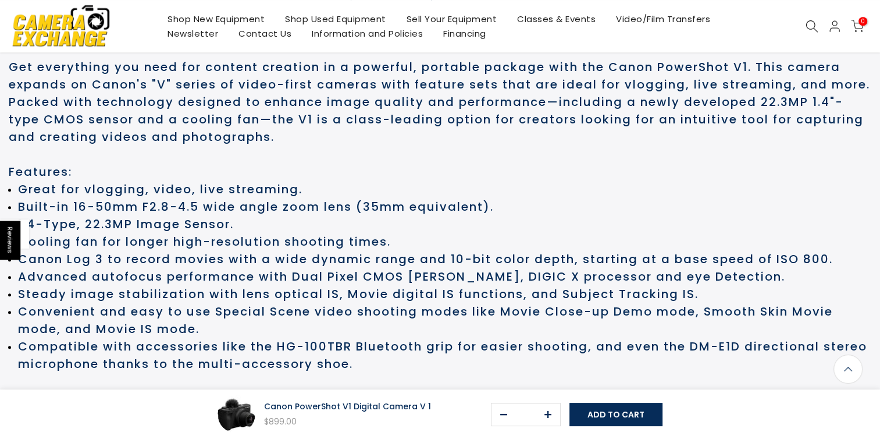
scroll to position [649, 0]
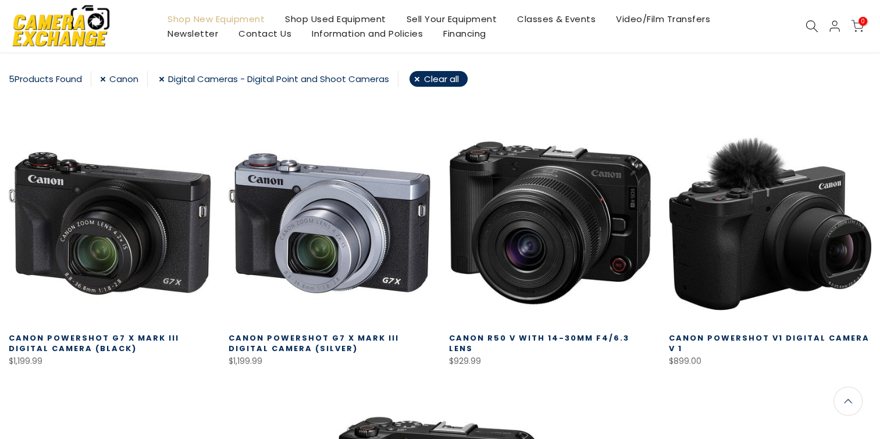
scroll to position [198, 0]
click at [380, 254] on link at bounding box center [330, 223] width 202 height 202
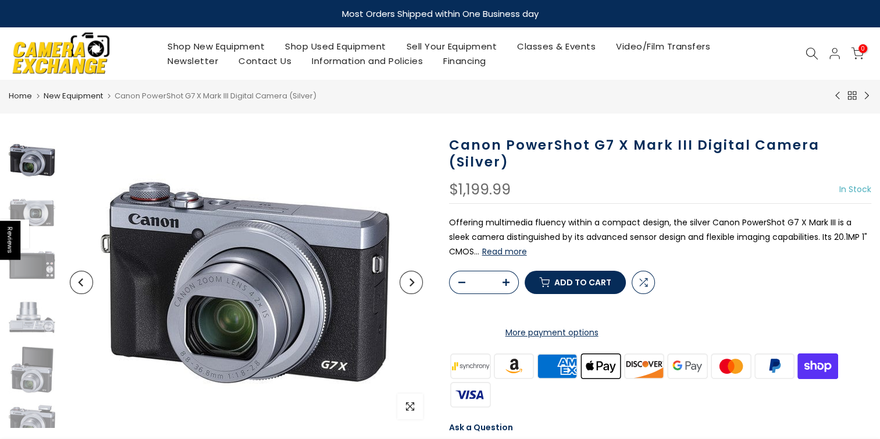
click at [16, 271] on img at bounding box center [32, 264] width 47 height 47
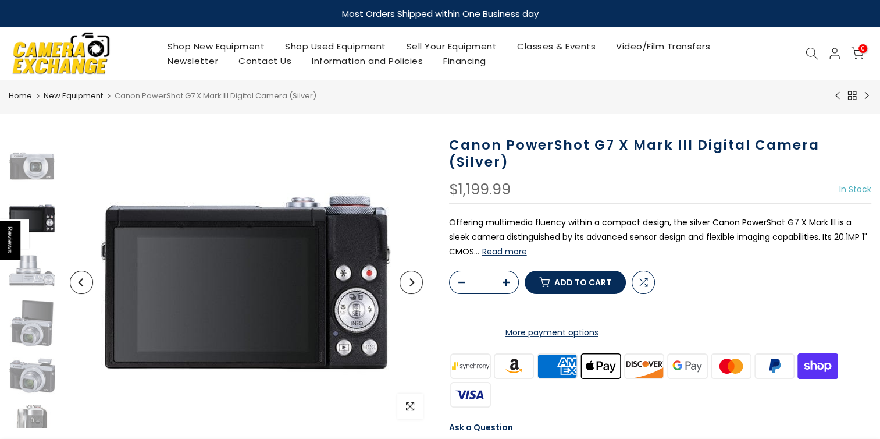
click at [25, 292] on img at bounding box center [32, 270] width 47 height 47
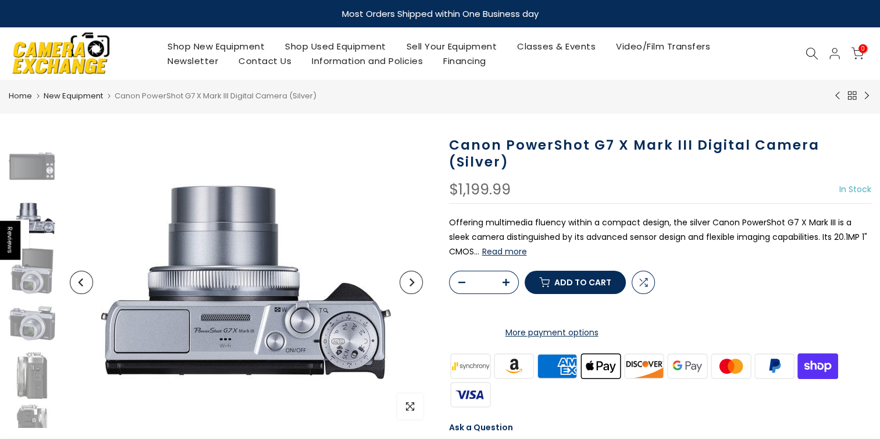
click at [33, 311] on img at bounding box center [32, 323] width 47 height 47
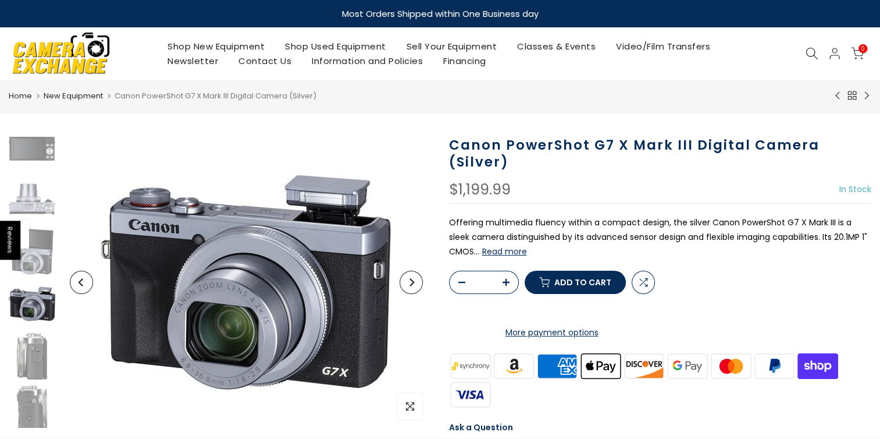
scroll to position [122, 0]
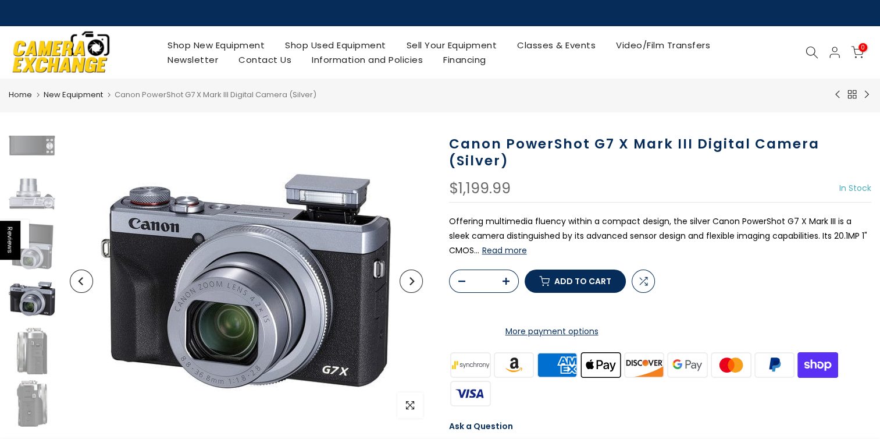
click at [35, 341] on img at bounding box center [32, 350] width 47 height 47
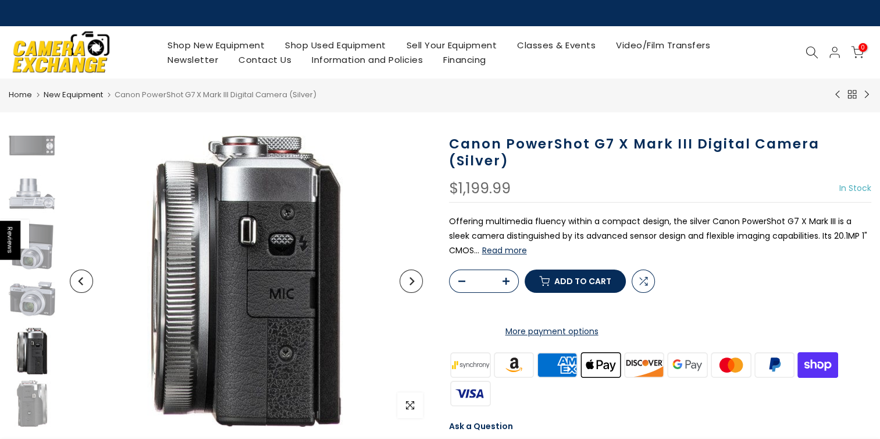
click at [33, 401] on img at bounding box center [32, 403] width 47 height 47
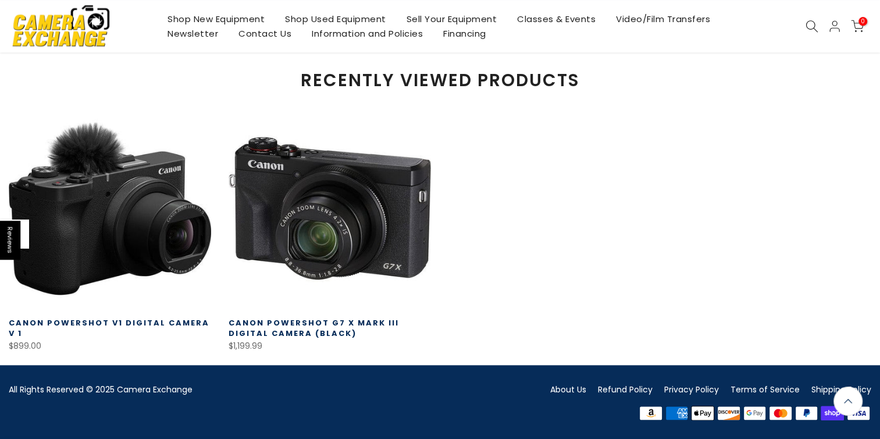
scroll to position [1113, 0]
